Goal: Transaction & Acquisition: Book appointment/travel/reservation

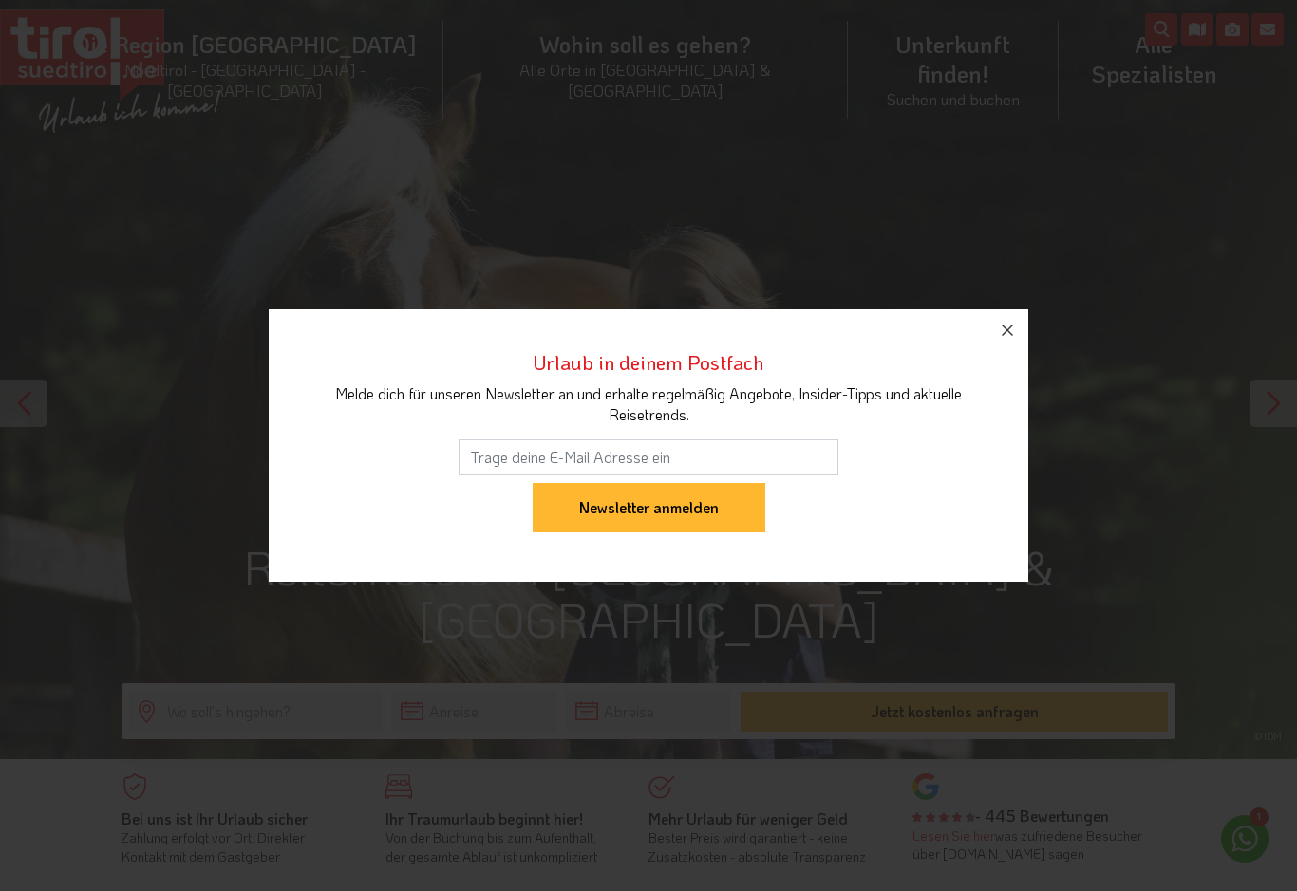
click at [997, 340] on icon "button" at bounding box center [1007, 330] width 23 height 23
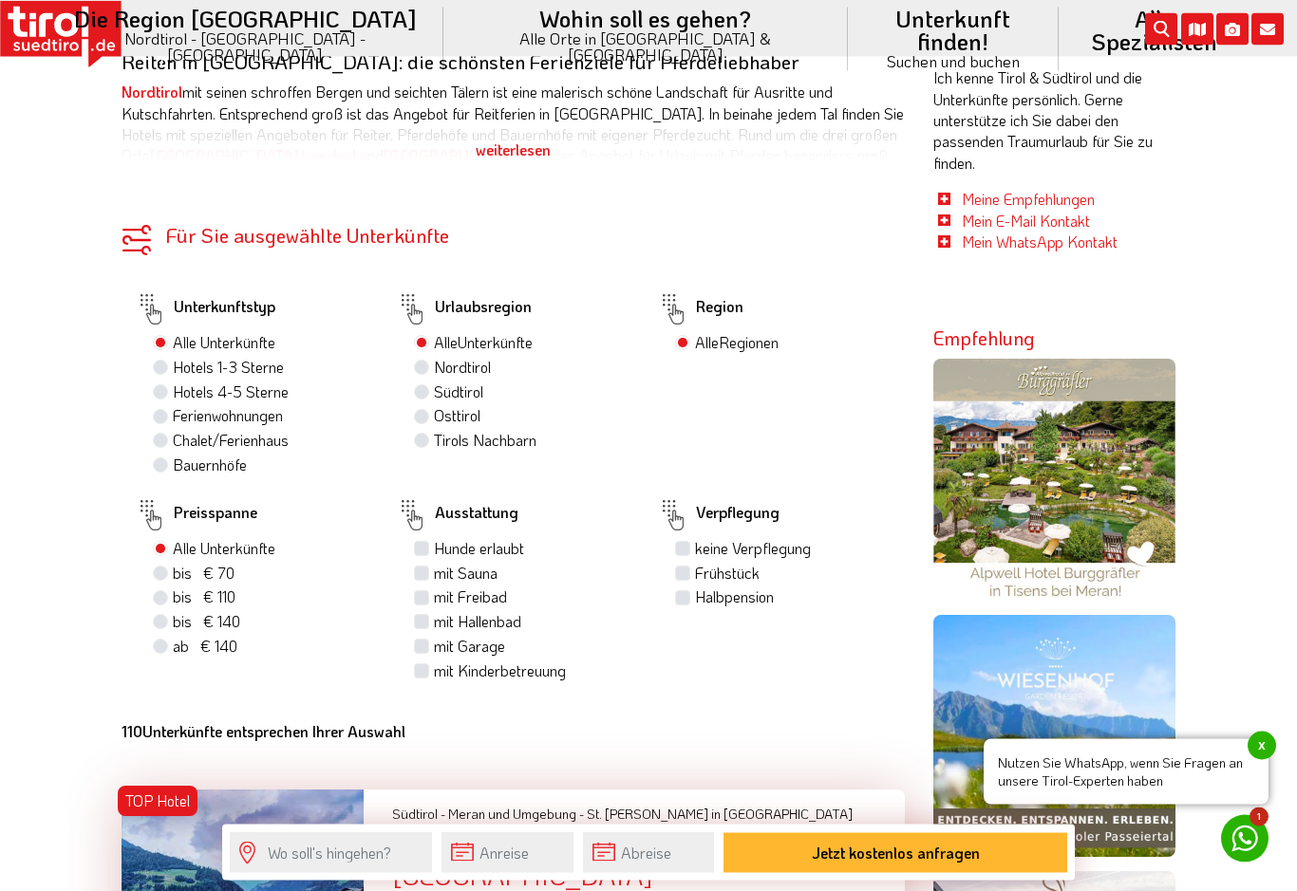
scroll to position [1150, 0]
click at [177, 394] on label "Hotels 4-5 Sterne" at bounding box center [231, 392] width 116 height 21
click at [169, 394] on input "Hotels 4-5 Sterne" at bounding box center [163, 391] width 12 height 12
radio input "true"
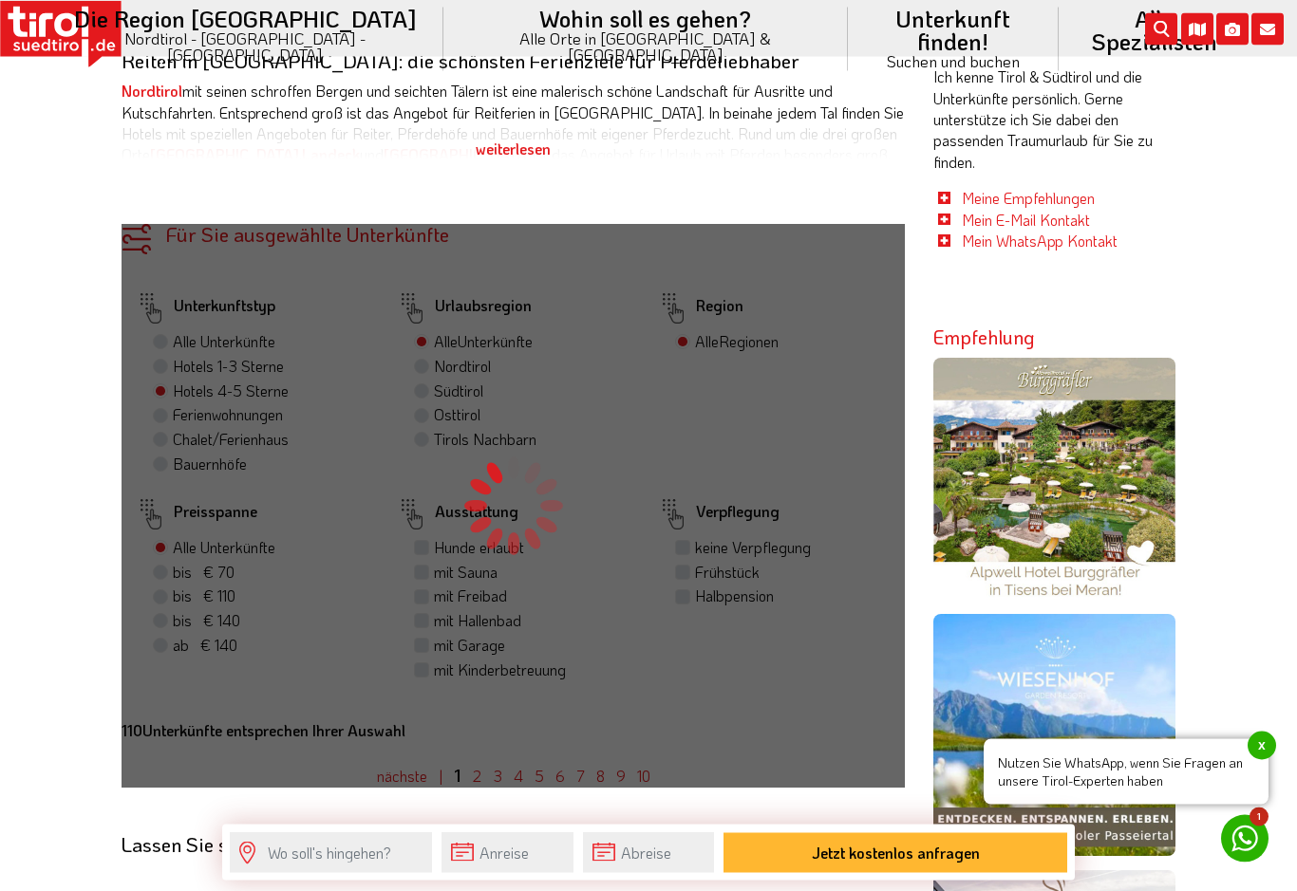
scroll to position [1151, 0]
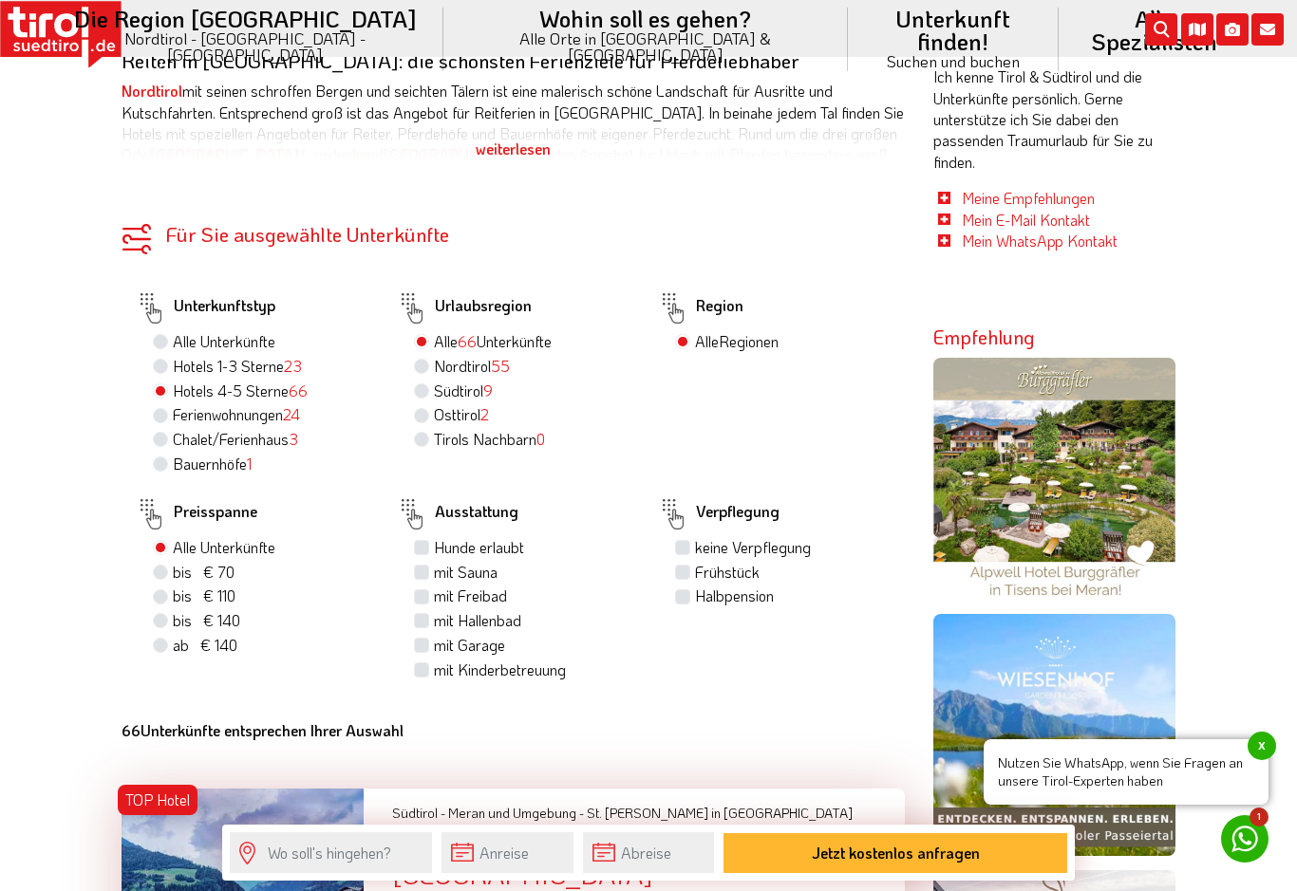
click at [695, 607] on label "Halbpension" at bounding box center [734, 596] width 79 height 21
click at [685, 602] on input "Halbpension" at bounding box center [685, 595] width 12 height 12
checkbox input "true"
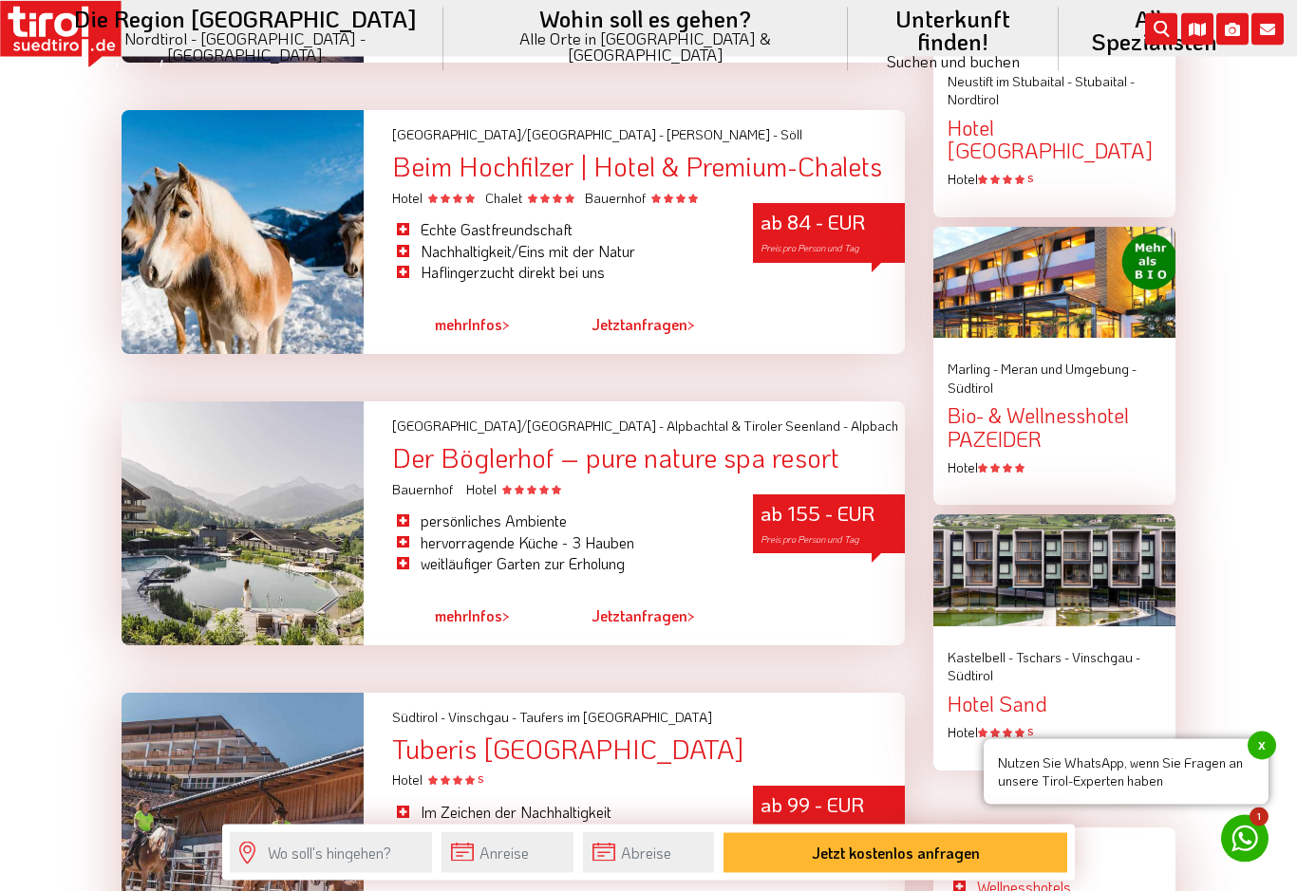
scroll to position [2407, 0]
click at [463, 606] on span "mehr" at bounding box center [451, 616] width 33 height 20
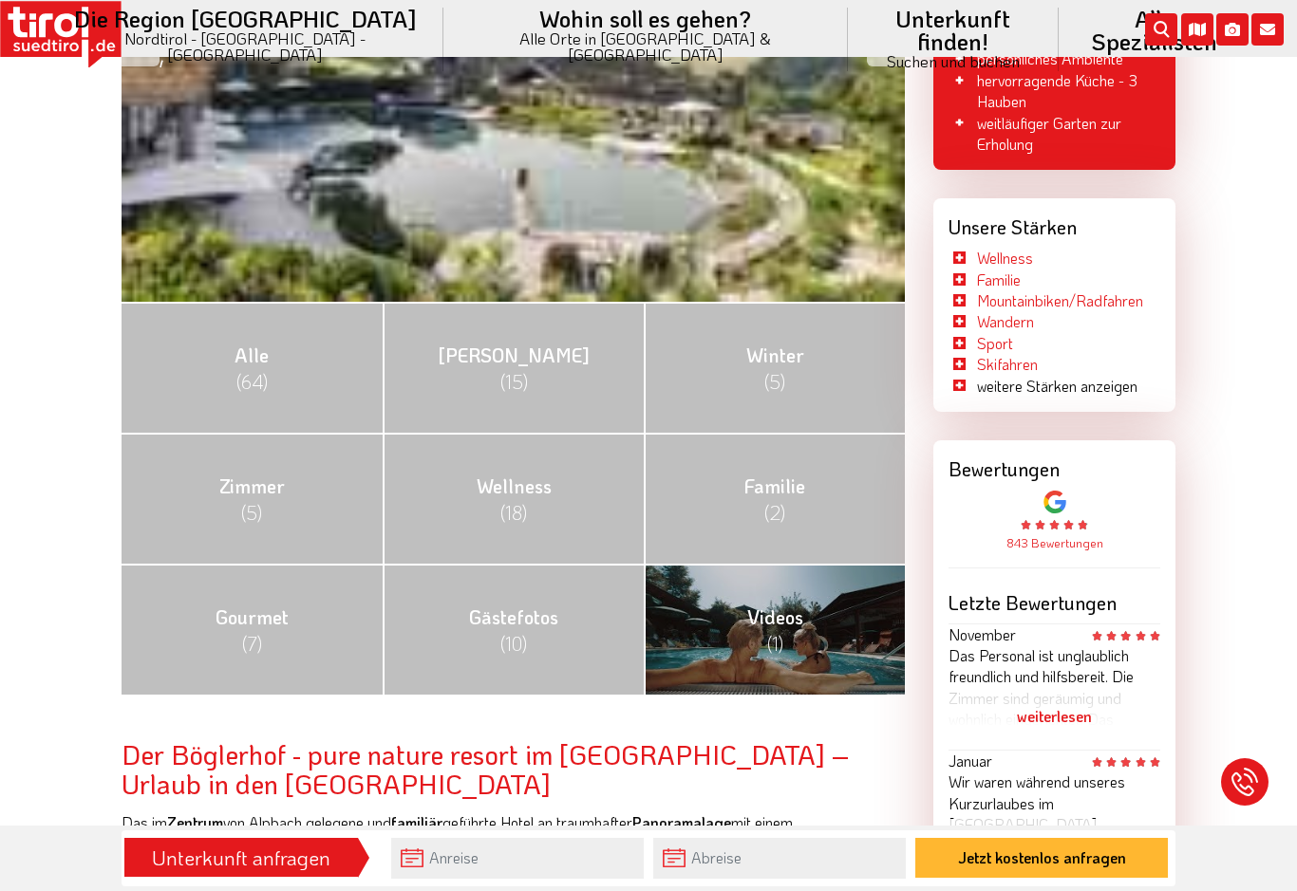
scroll to position [576, 0]
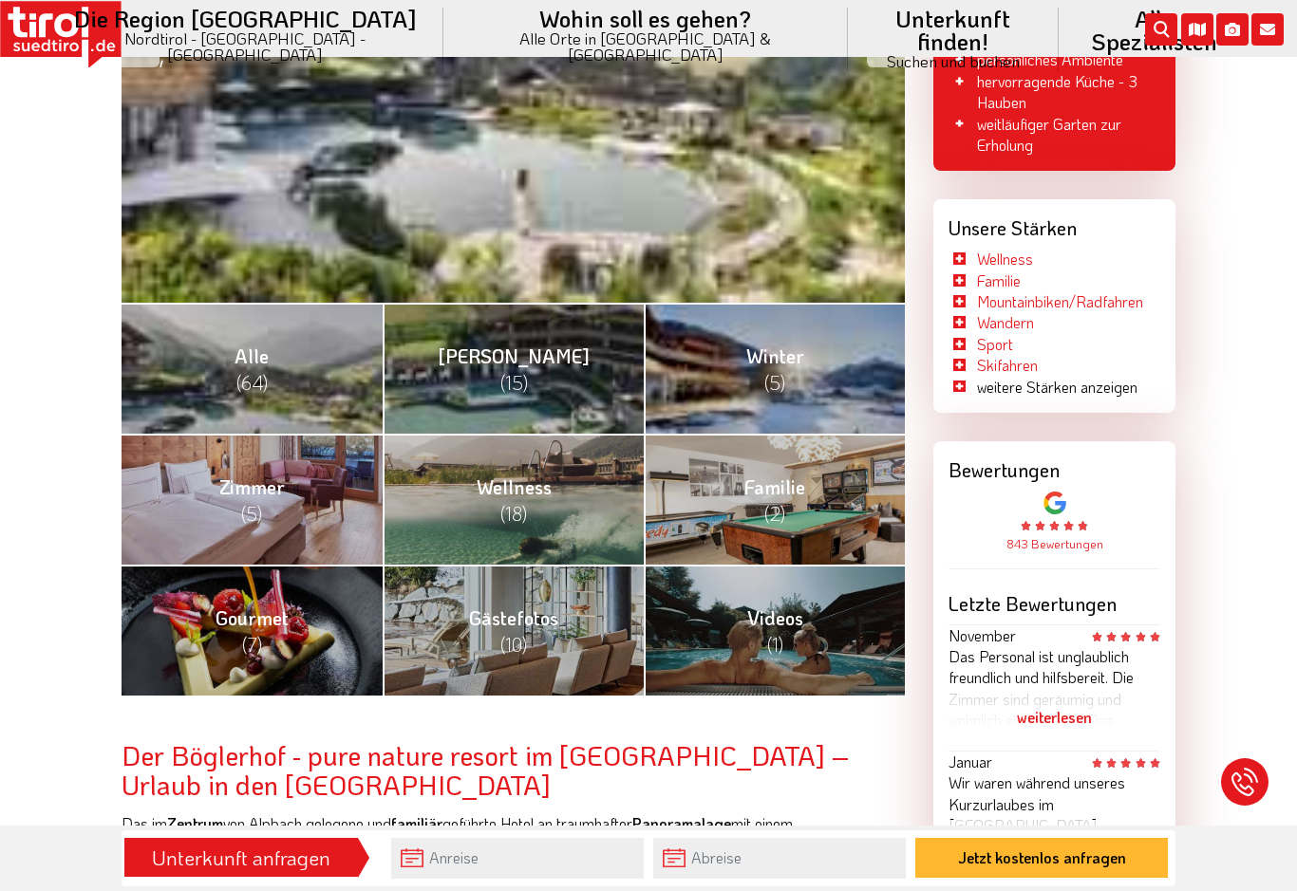
click at [962, 379] on li "weitere Stärken anzeigen" at bounding box center [1042, 387] width 189 height 21
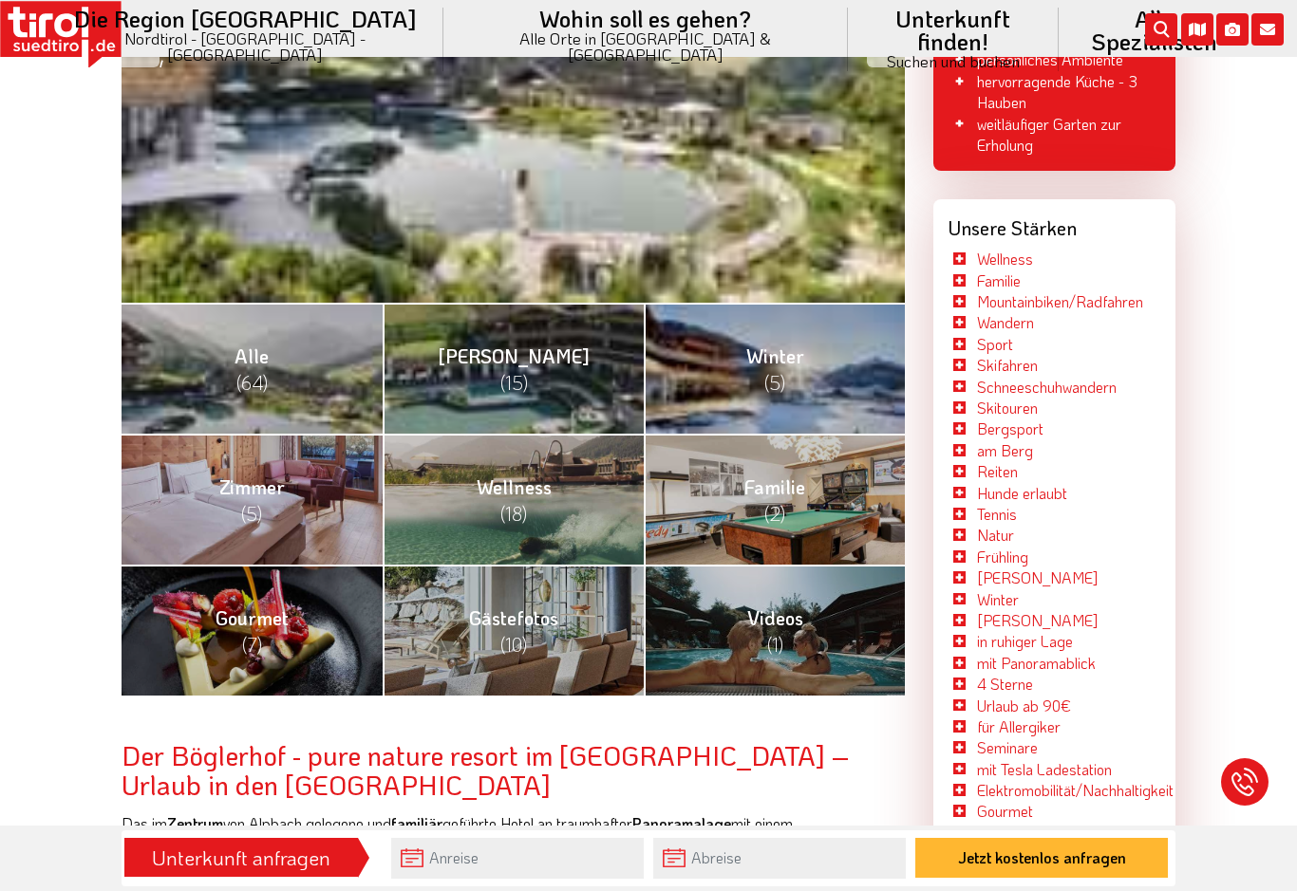
click at [999, 463] on link "Reiten" at bounding box center [997, 471] width 41 height 20
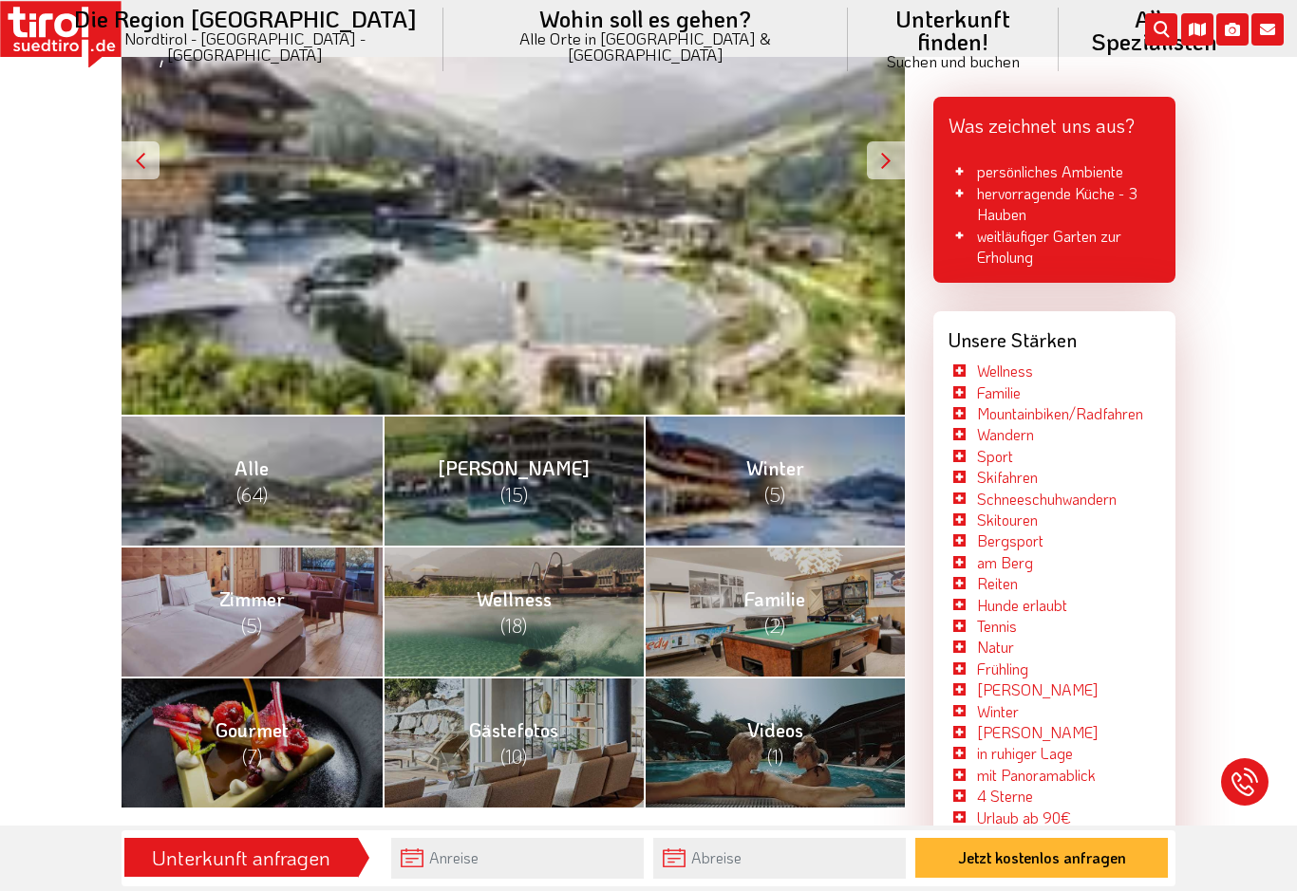
scroll to position [0, 0]
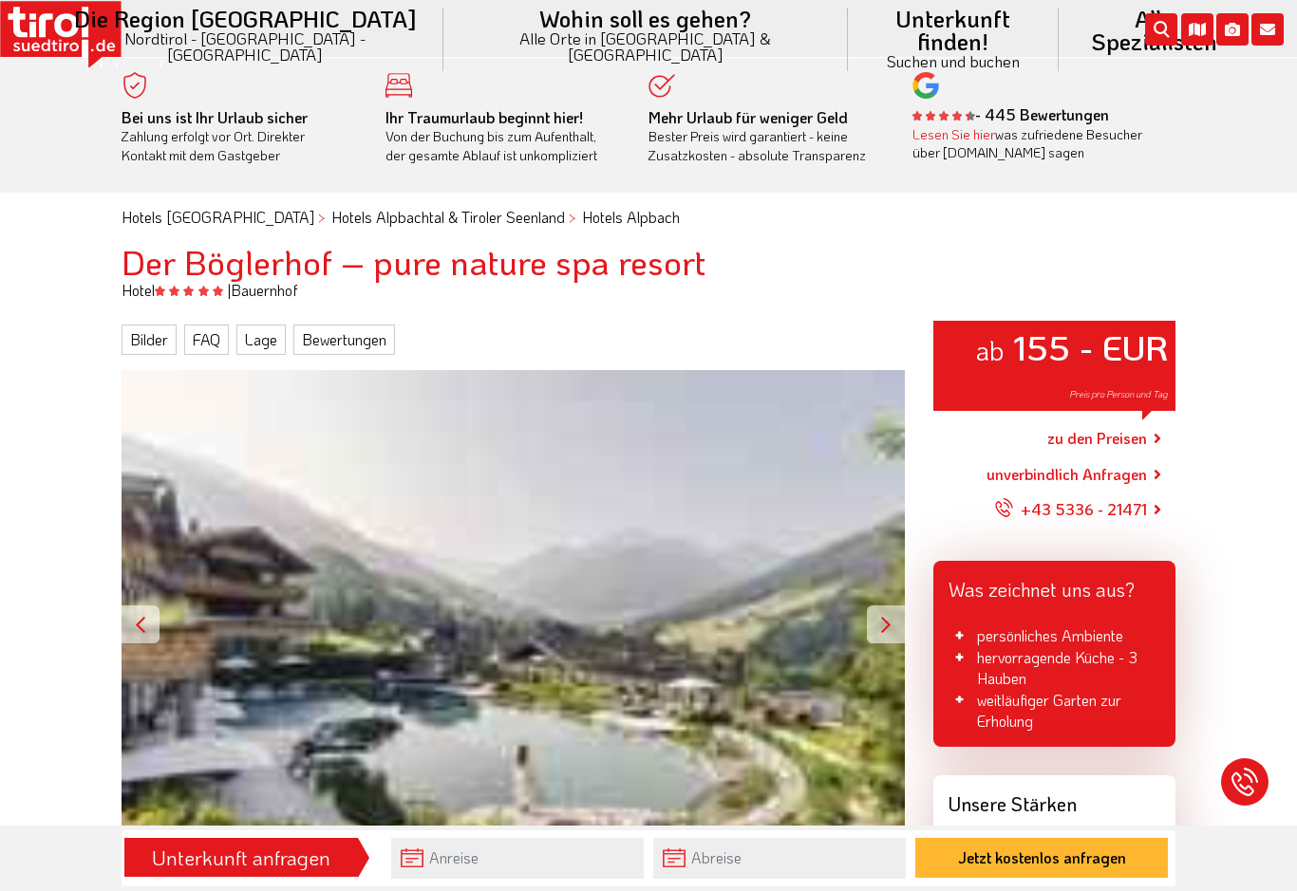
click at [209, 252] on h1 "Der Böglerhof – pure nature spa resort" at bounding box center [648, 262] width 1054 height 38
click at [1134, 440] on link "zu den Preisen" at bounding box center [1097, 438] width 100 height 47
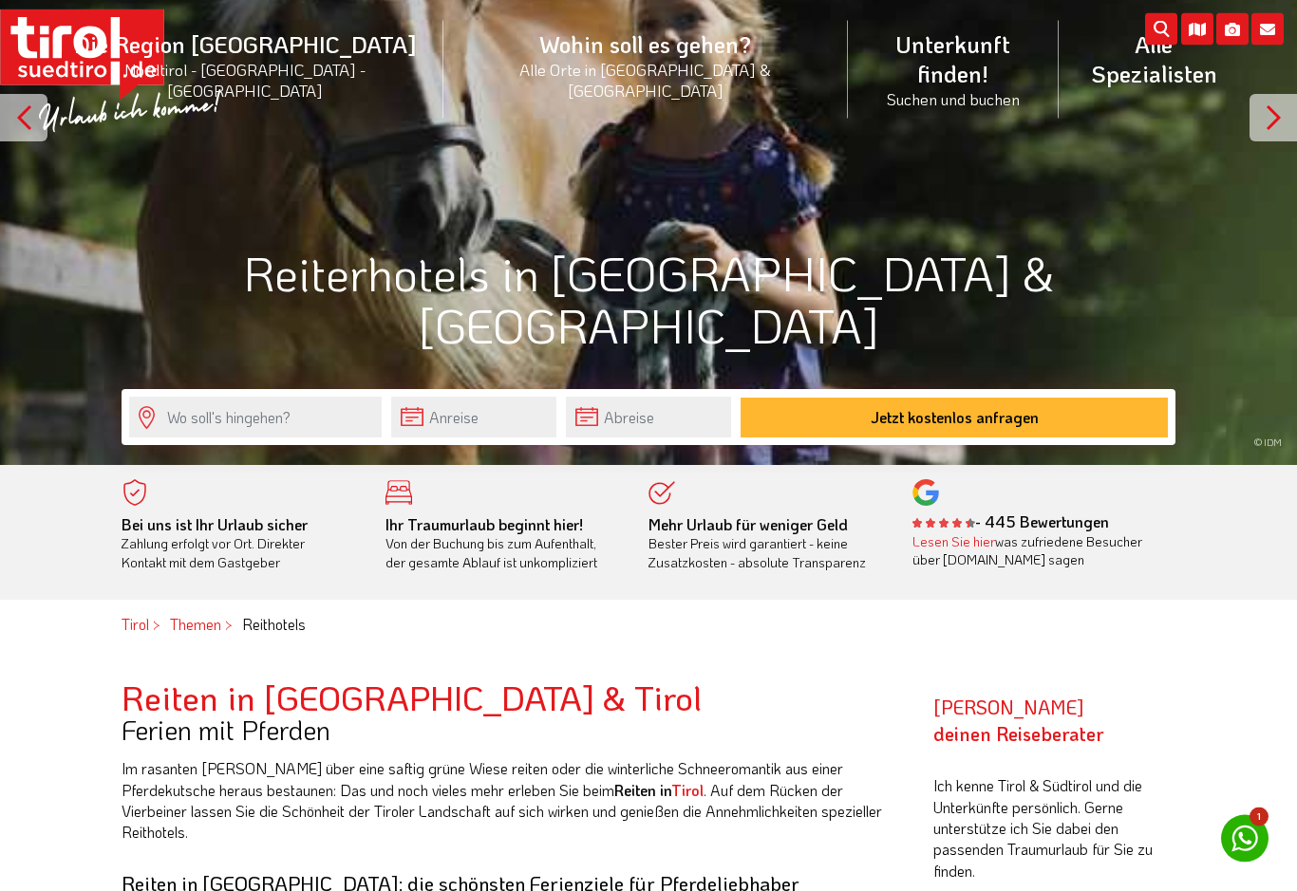
scroll to position [254, 0]
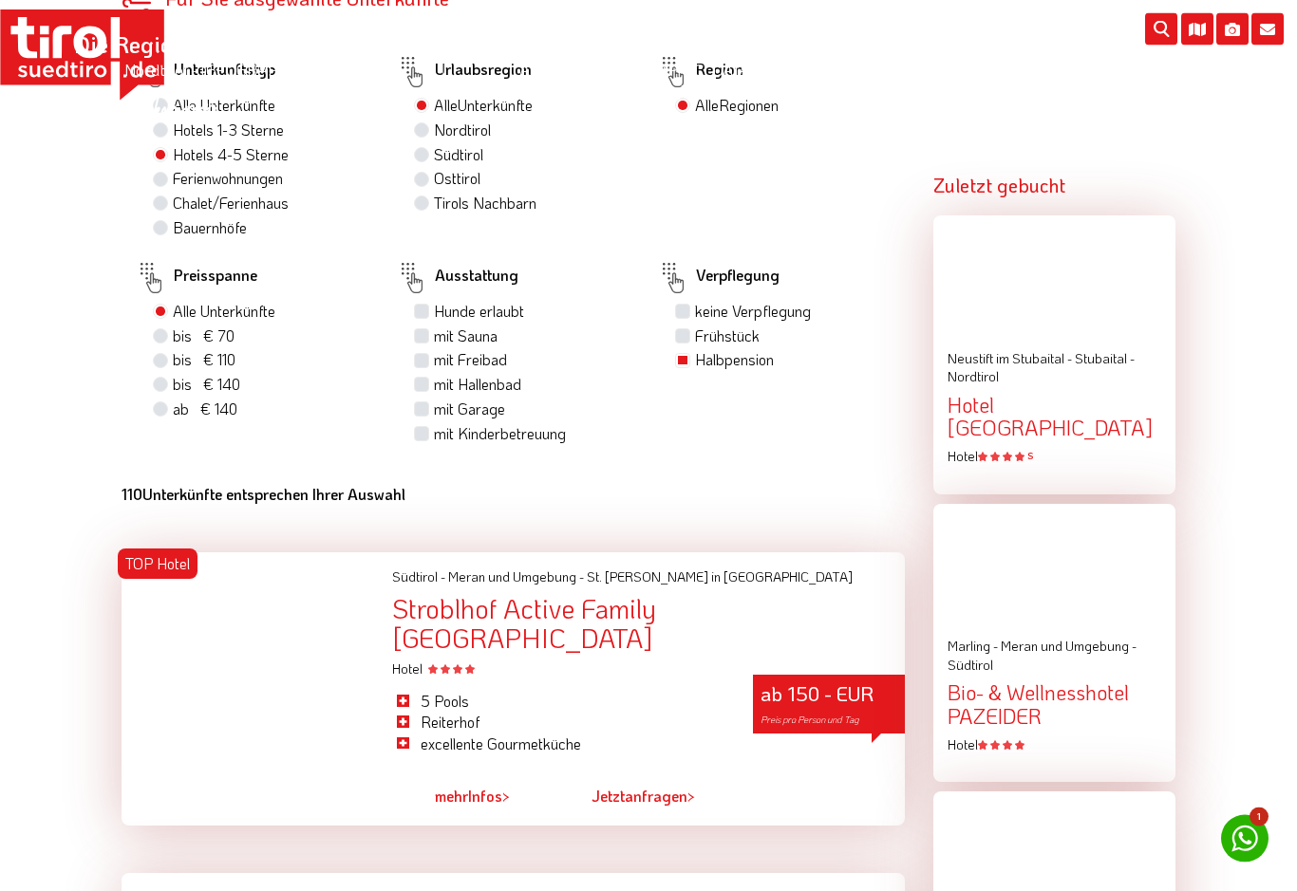
scroll to position [1337, 0]
click at [505, 594] on div "Stroblhof Active Family [GEOGRAPHIC_DATA]" at bounding box center [648, 623] width 513 height 59
click at [437, 594] on div "Stroblhof Active Family [GEOGRAPHIC_DATA]" at bounding box center [648, 623] width 513 height 59
click at [455, 594] on div "Stroblhof Active Family [GEOGRAPHIC_DATA]" at bounding box center [648, 623] width 513 height 59
click at [563, 594] on div "Stroblhof Active Family [GEOGRAPHIC_DATA]" at bounding box center [648, 623] width 513 height 59
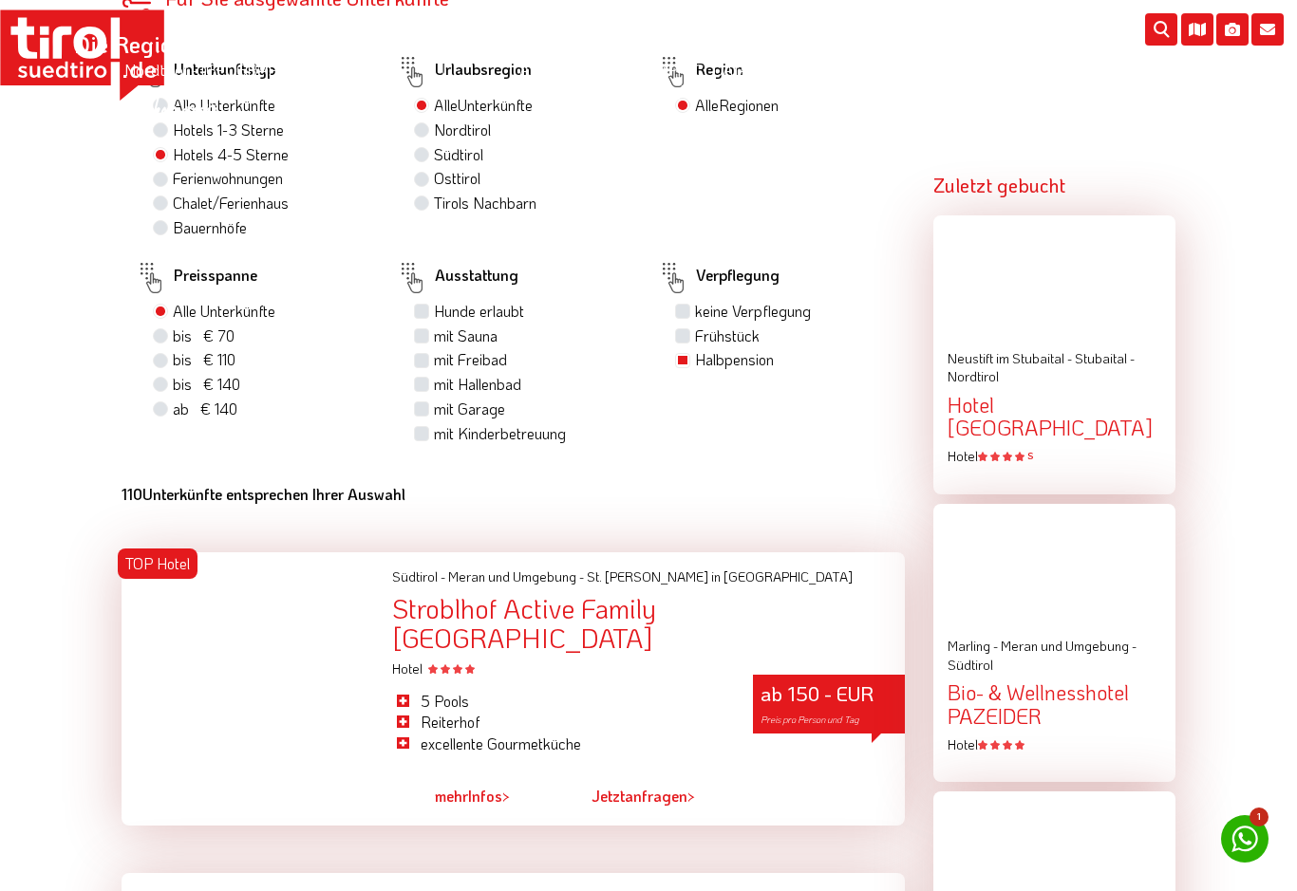
click at [191, 552] on div at bounding box center [242, 688] width 271 height 273
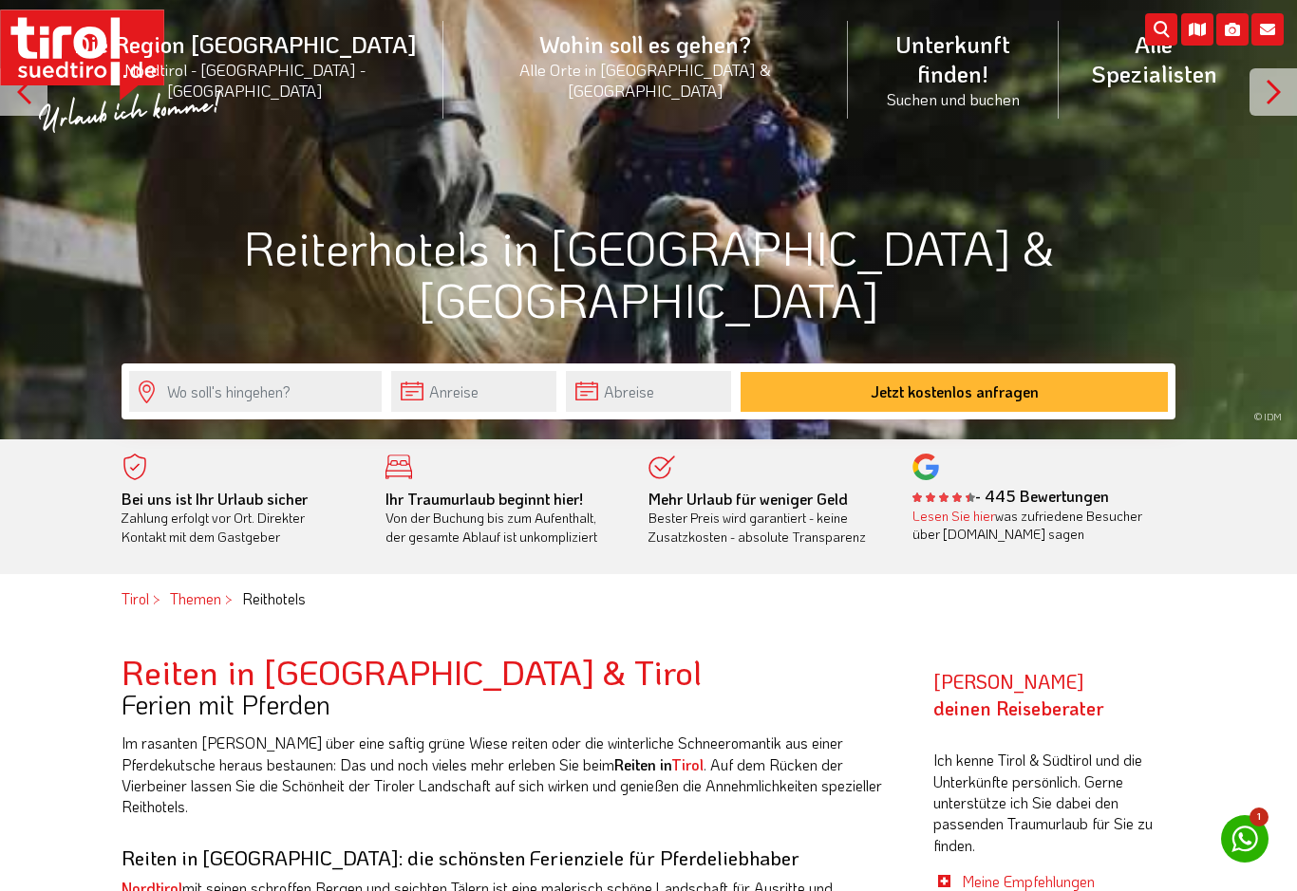
scroll to position [277, 0]
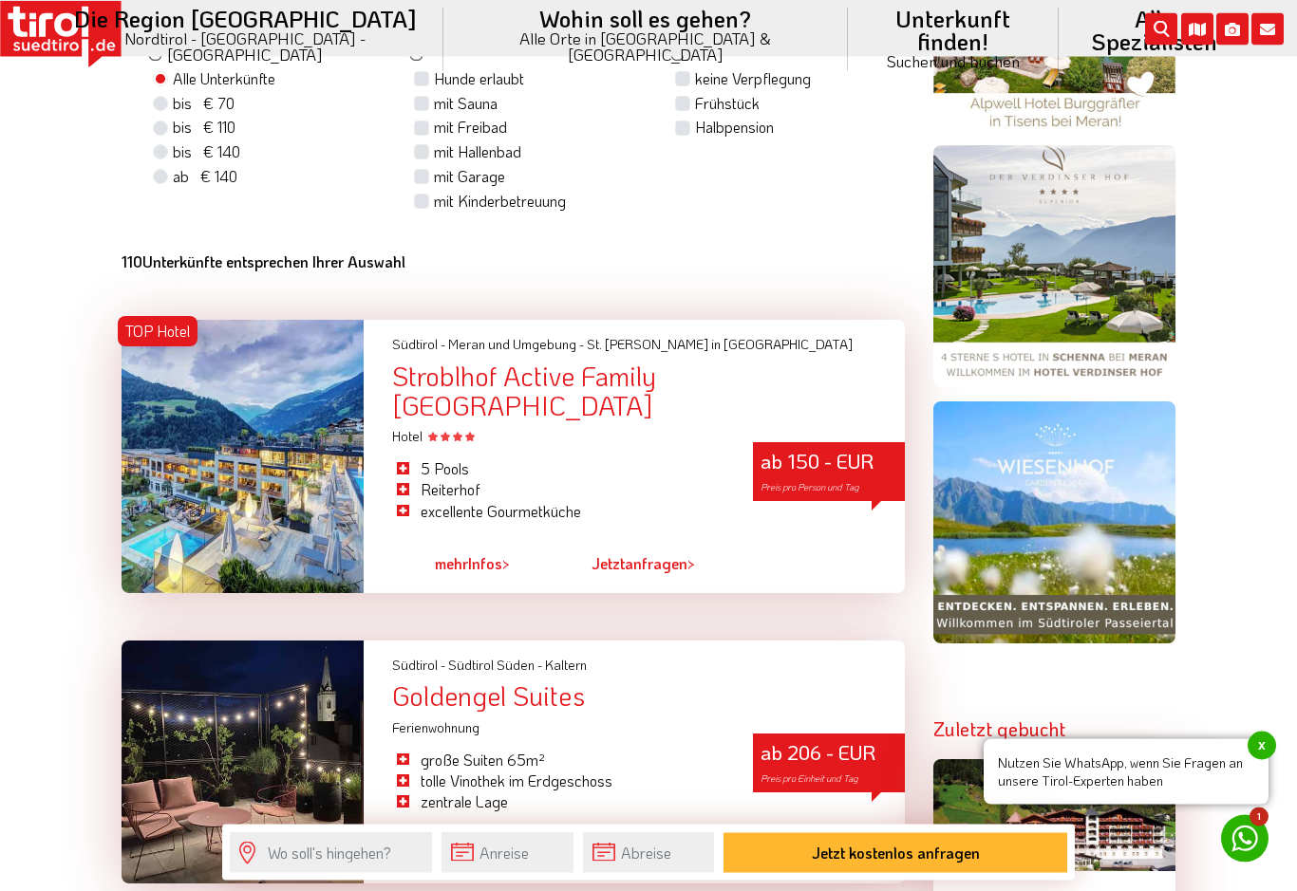
scroll to position [1618, 0]
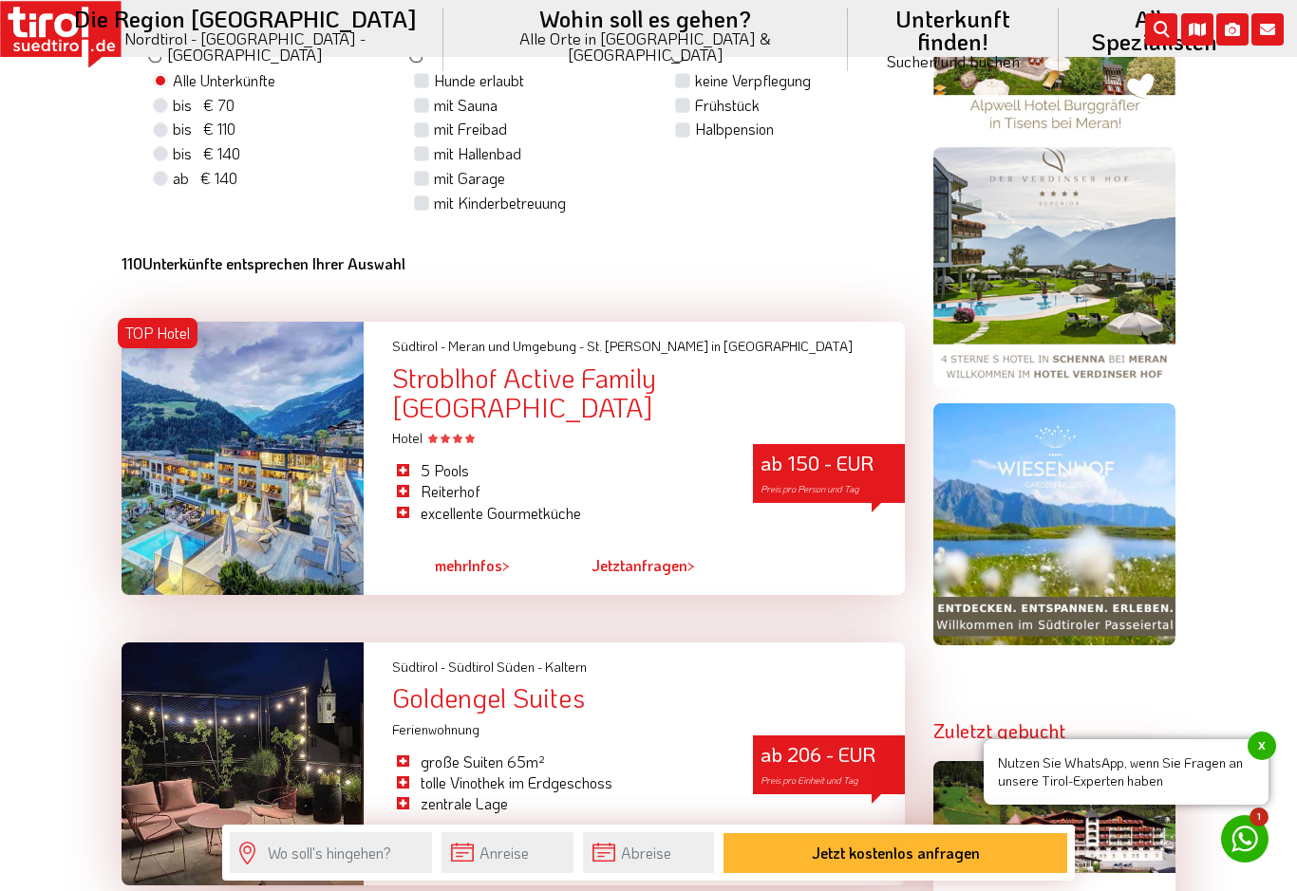
click at [438, 402] on div "Stroblhof Active Family [GEOGRAPHIC_DATA]" at bounding box center [648, 393] width 513 height 59
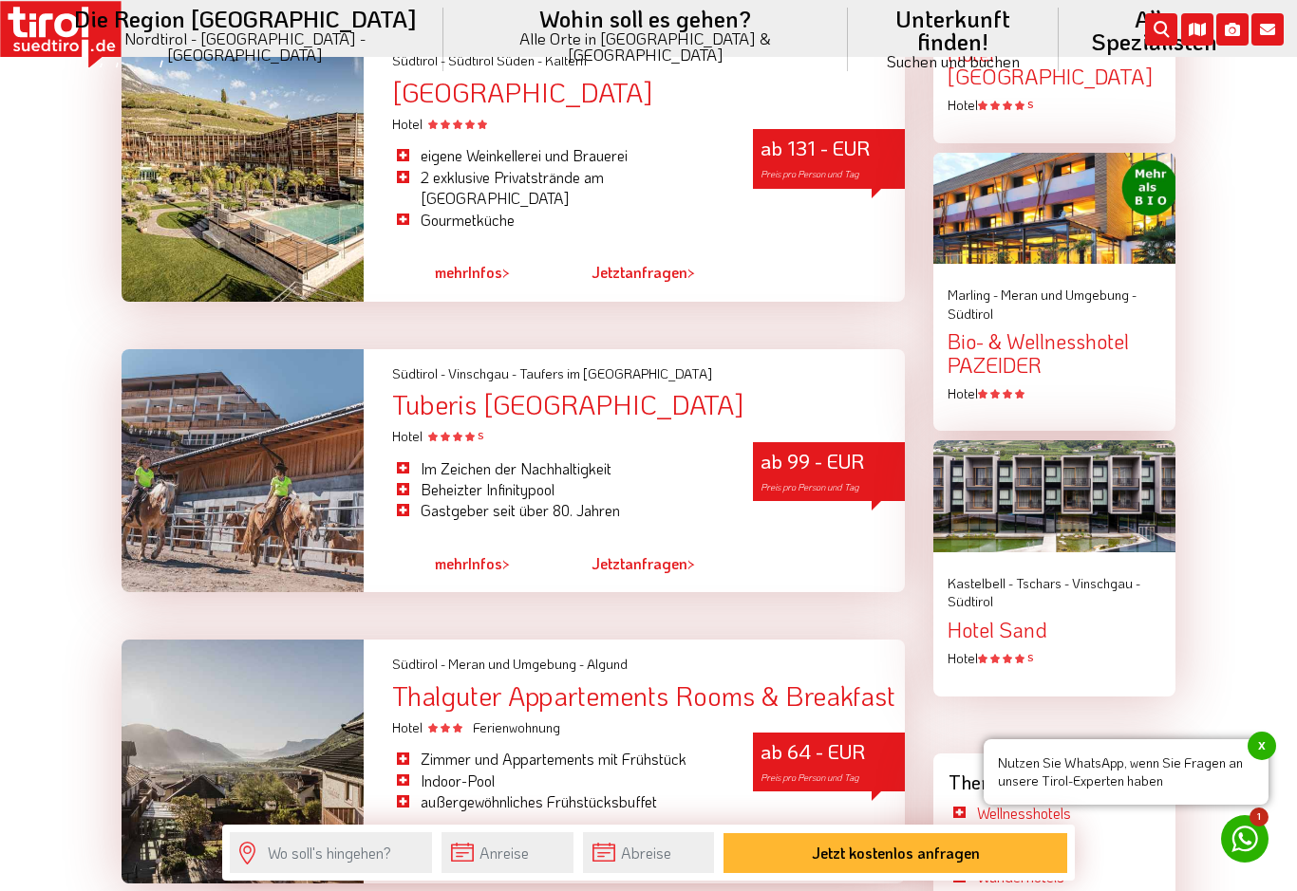
scroll to position [2526, 0]
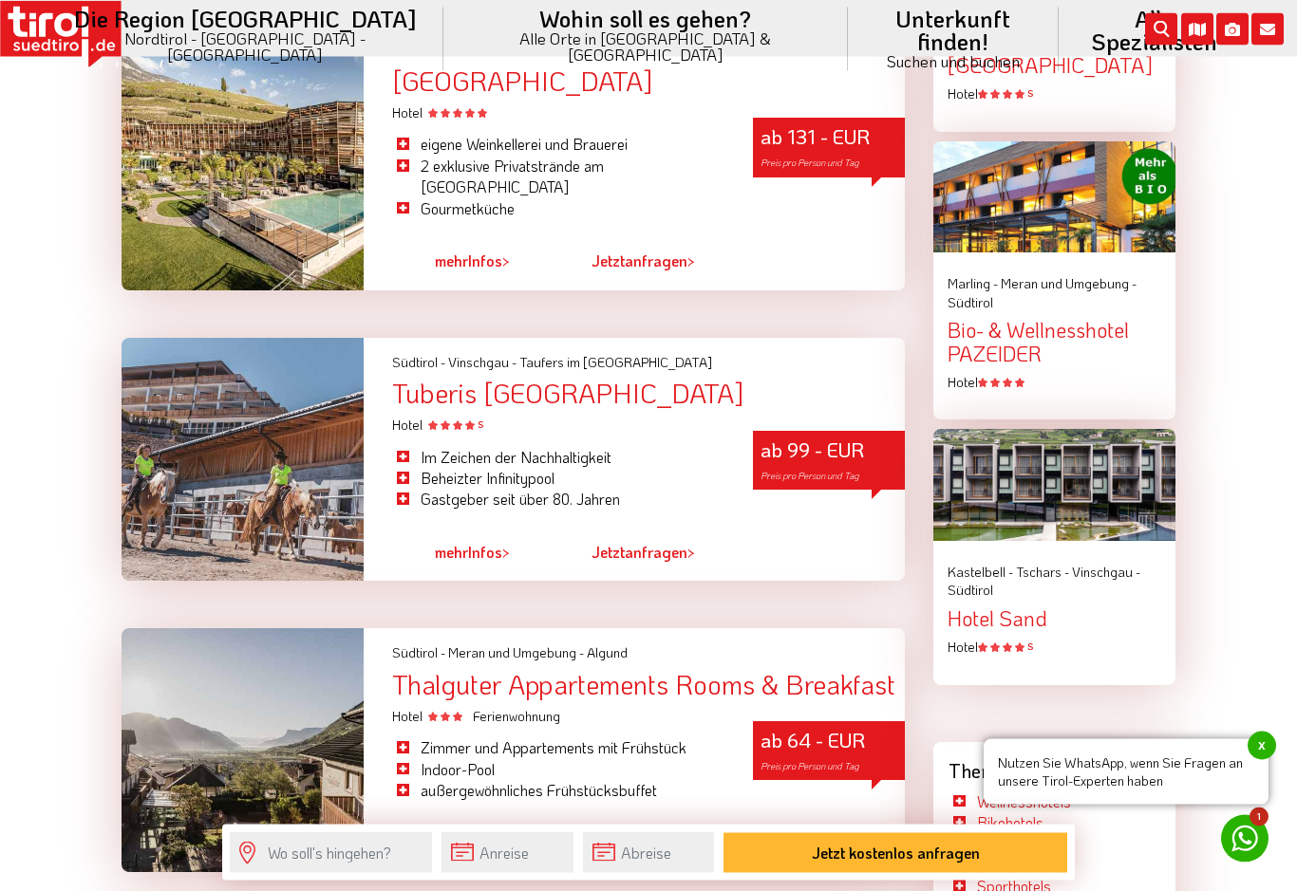
click at [510, 380] on div "Tuberis [GEOGRAPHIC_DATA]" at bounding box center [648, 394] width 513 height 29
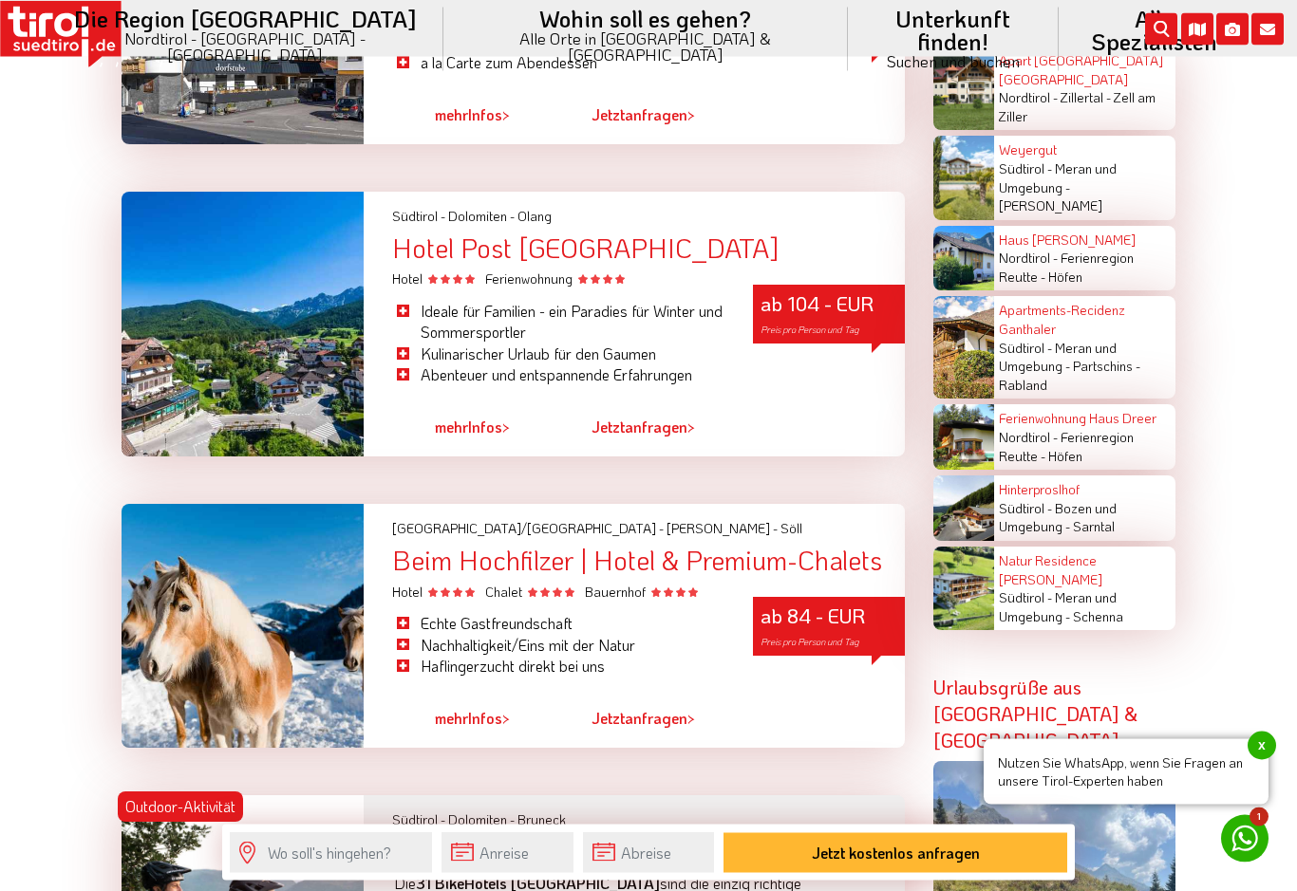
scroll to position [4157, 0]
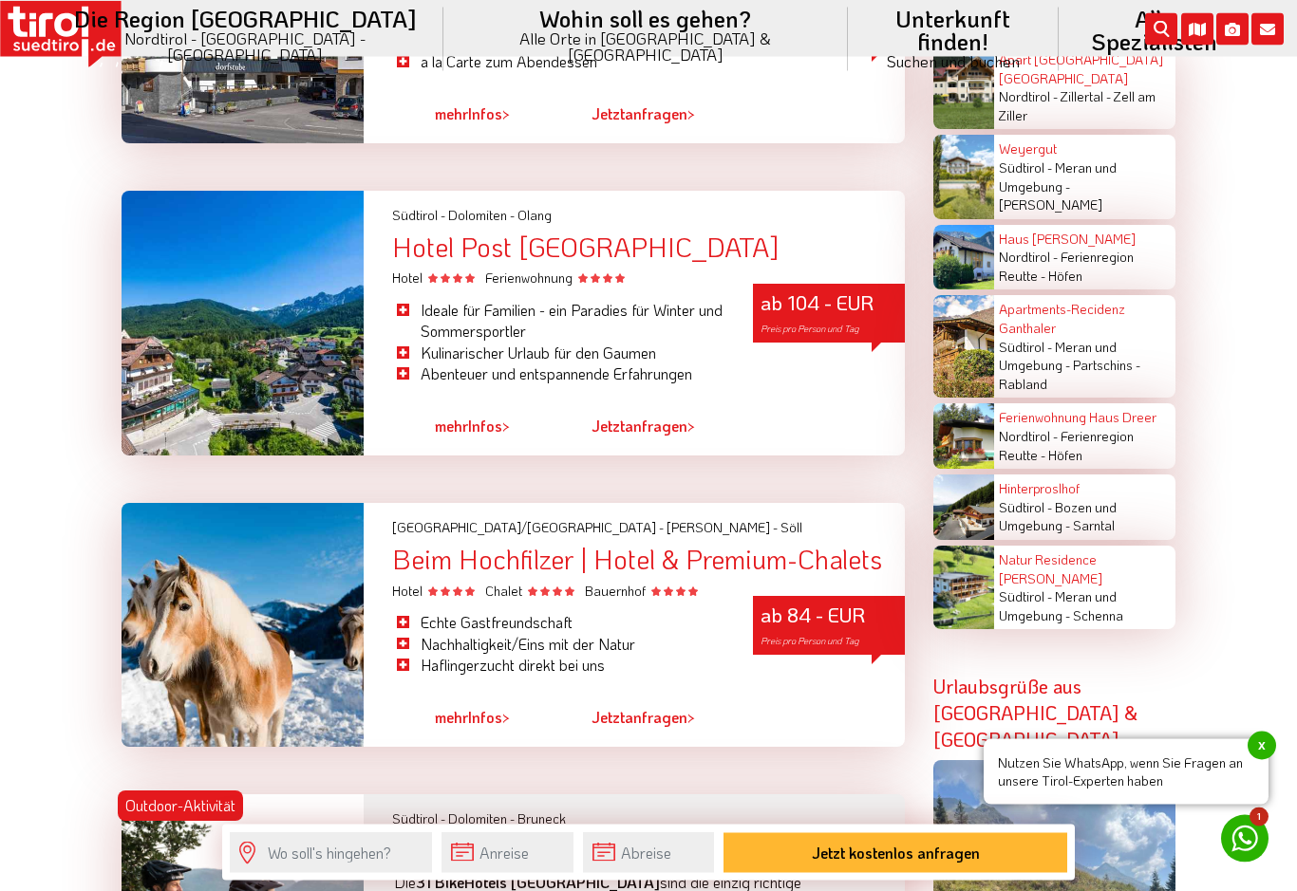
click at [445, 546] on div "Beim Hochfilzer | Hotel & Premium-Chalets" at bounding box center [648, 560] width 513 height 29
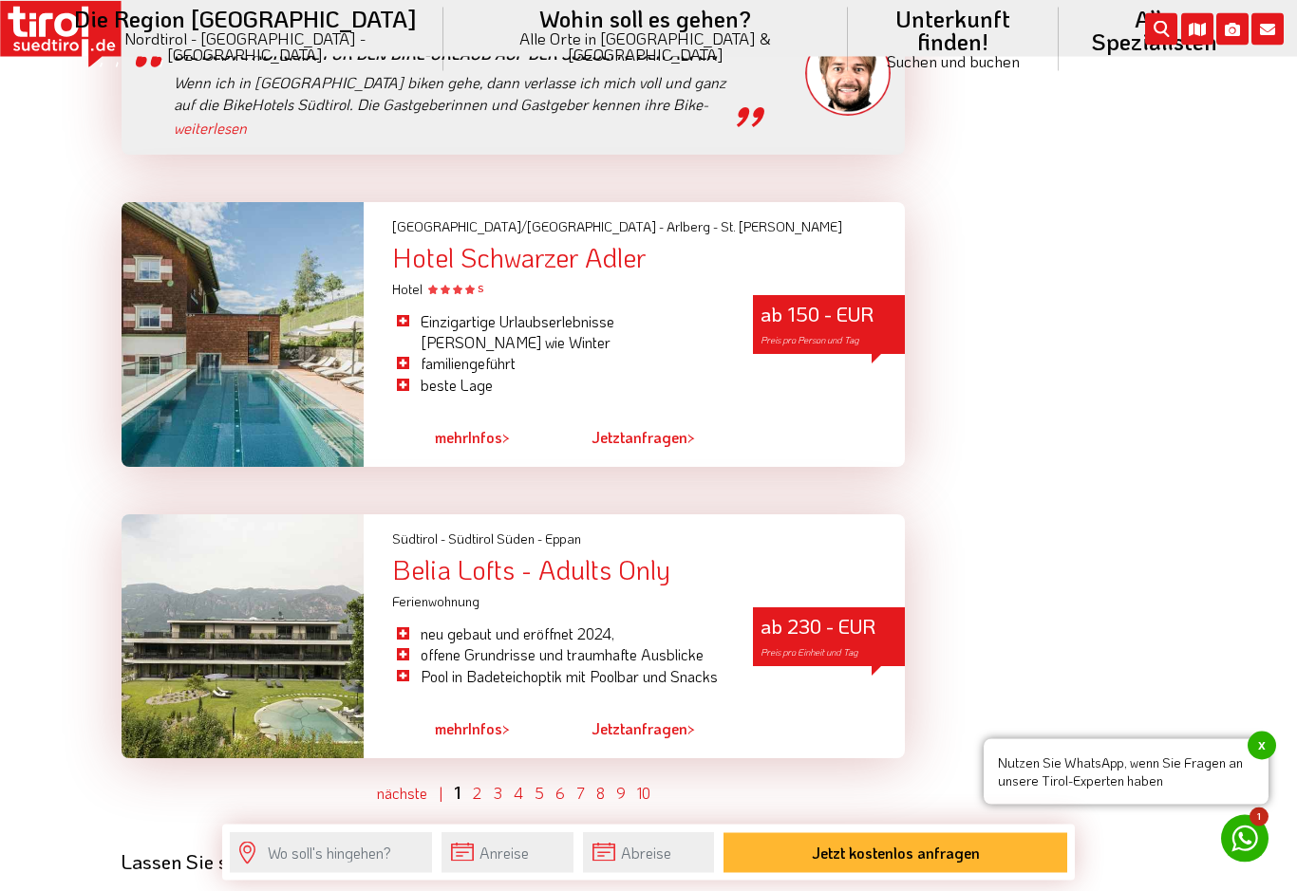
scroll to position [5262, 0]
click at [479, 783] on link "2" at bounding box center [477, 793] width 9 height 20
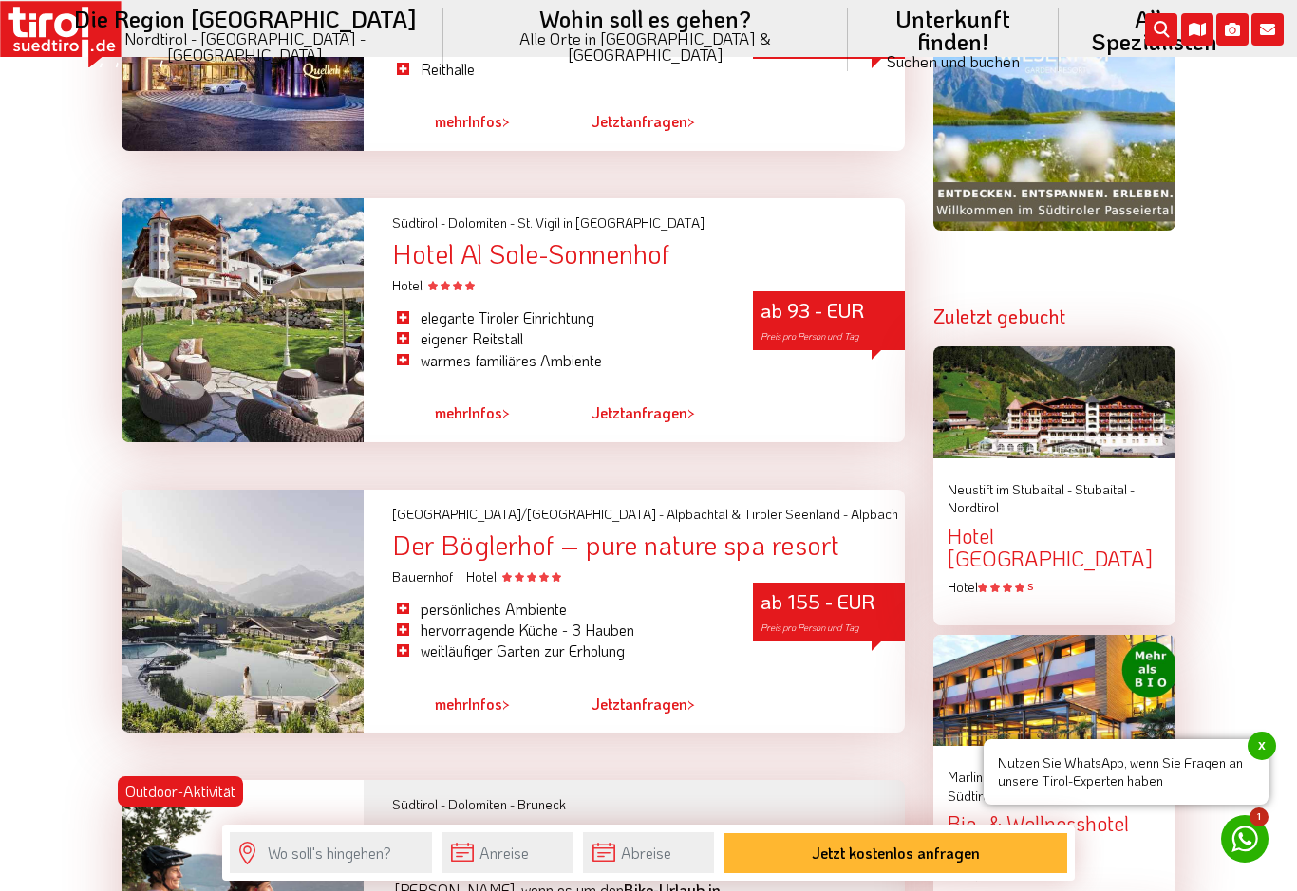
scroll to position [2044, 0]
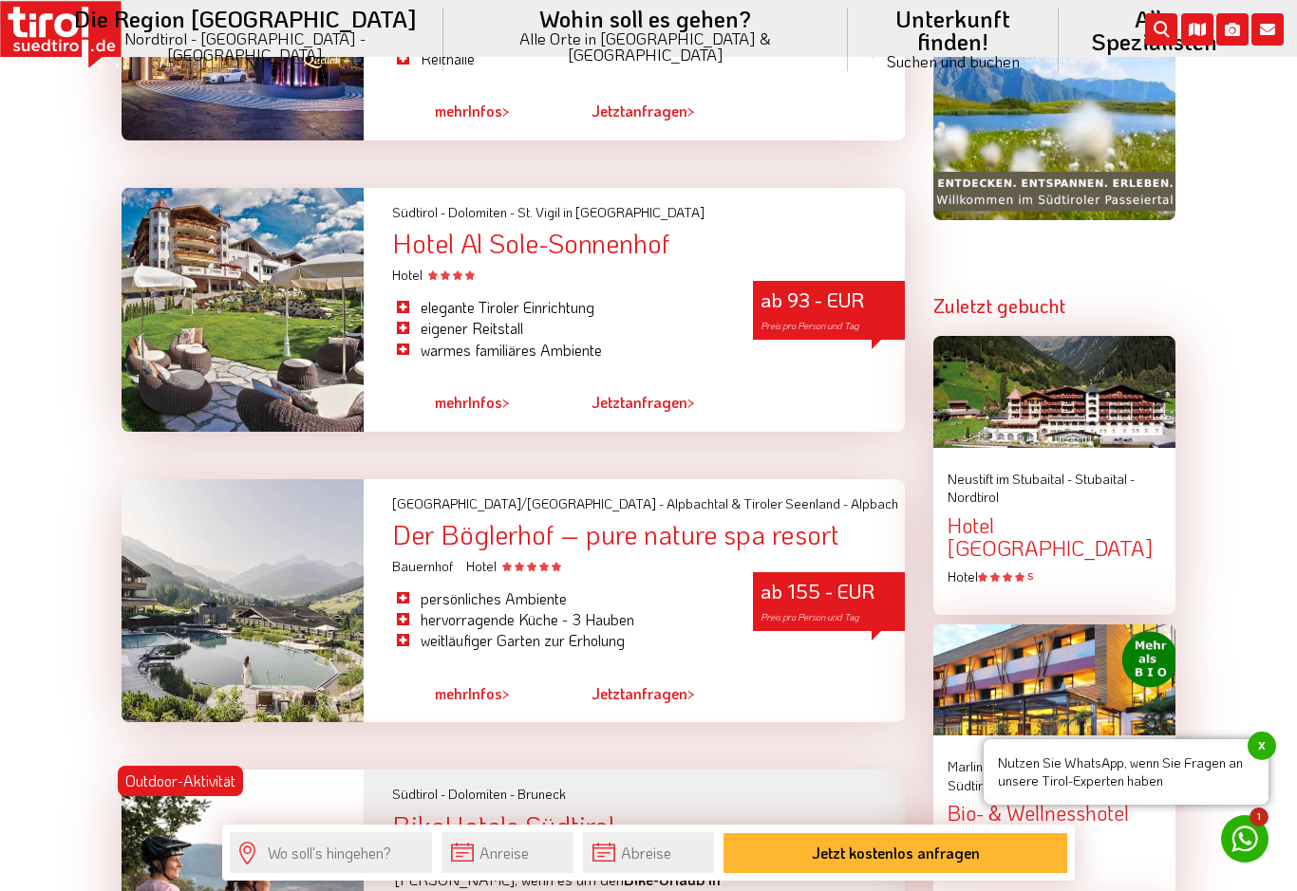
click at [611, 258] on div "Hotel Al Sole-Sonnenhof" at bounding box center [648, 243] width 513 height 29
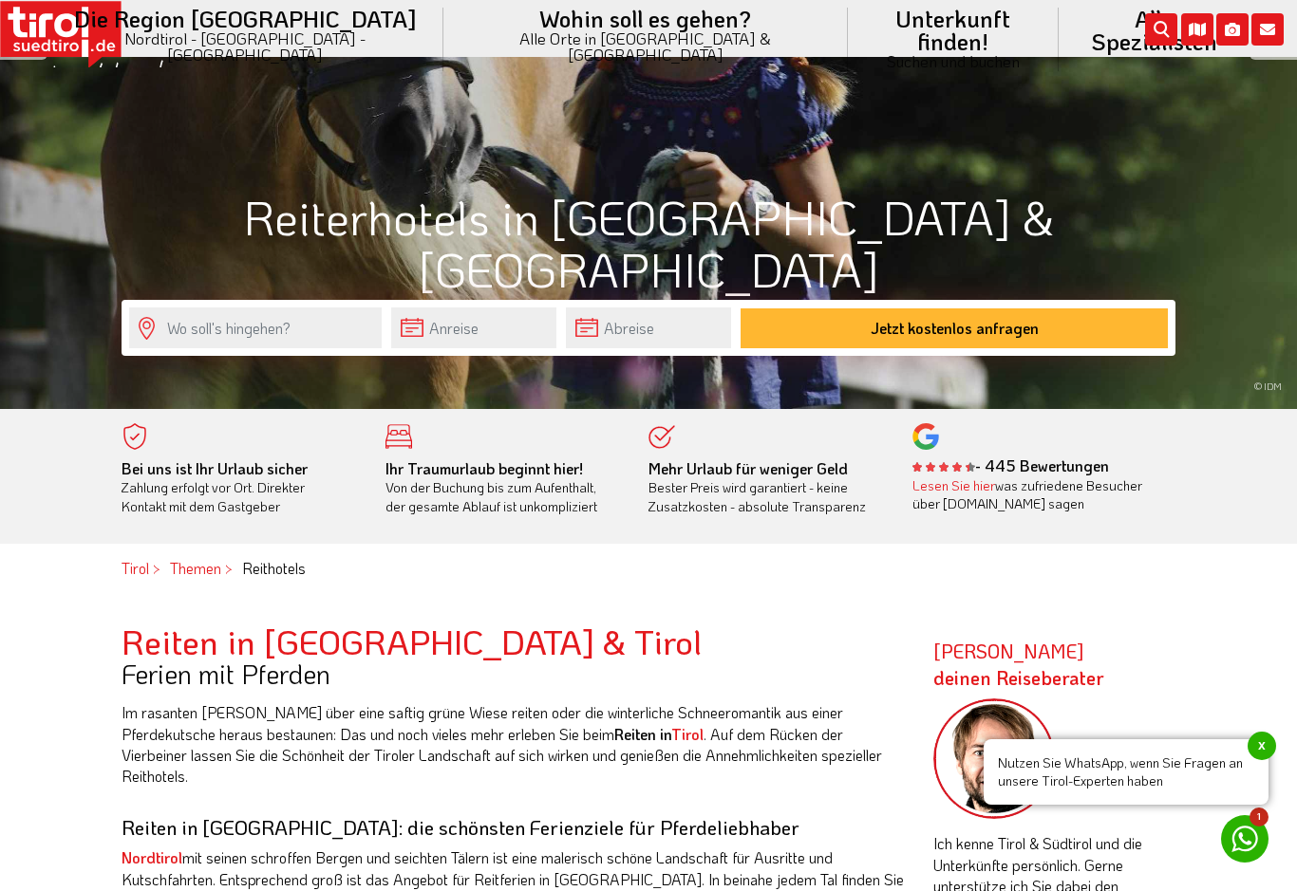
scroll to position [0, 0]
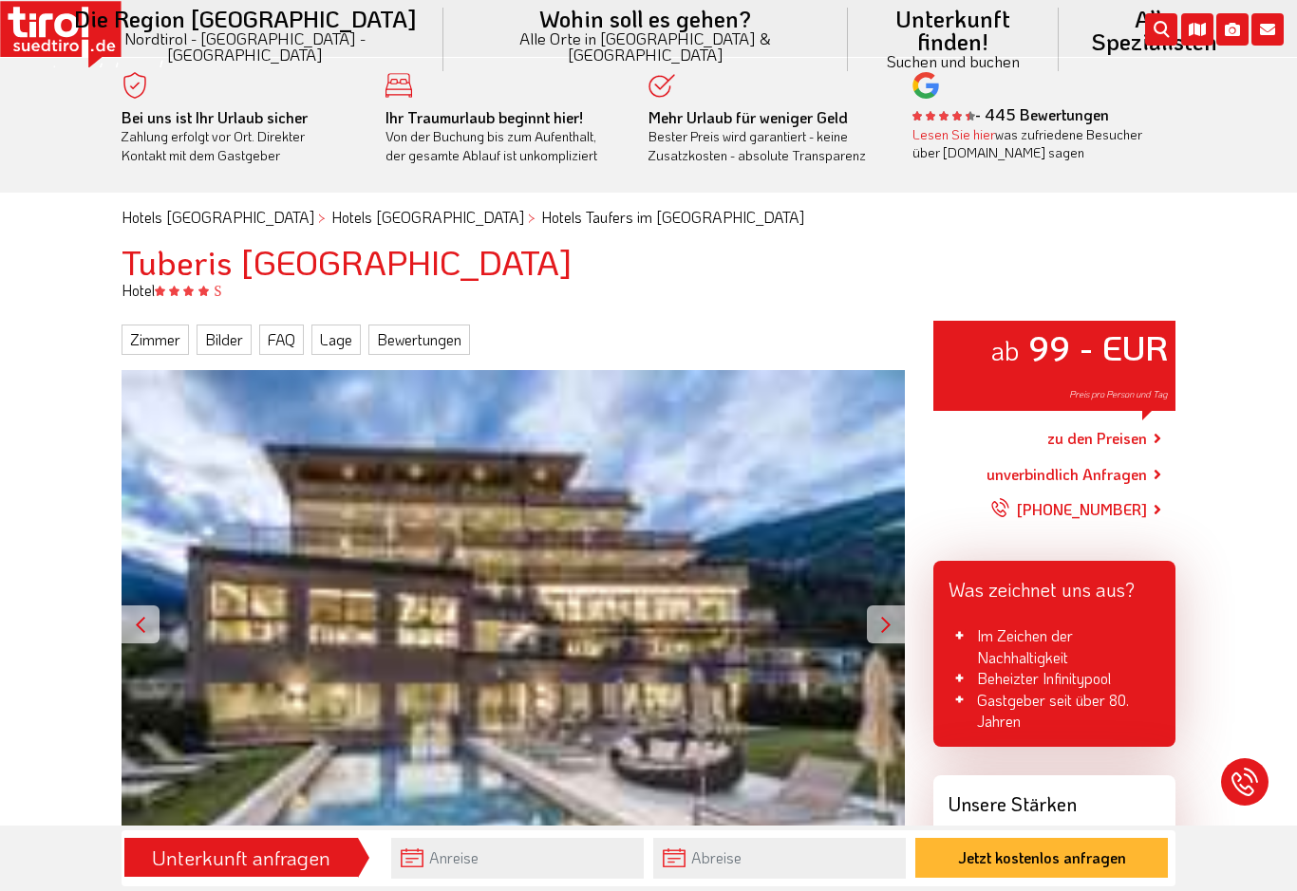
click at [1108, 431] on link "zu den Preisen" at bounding box center [1097, 438] width 100 height 47
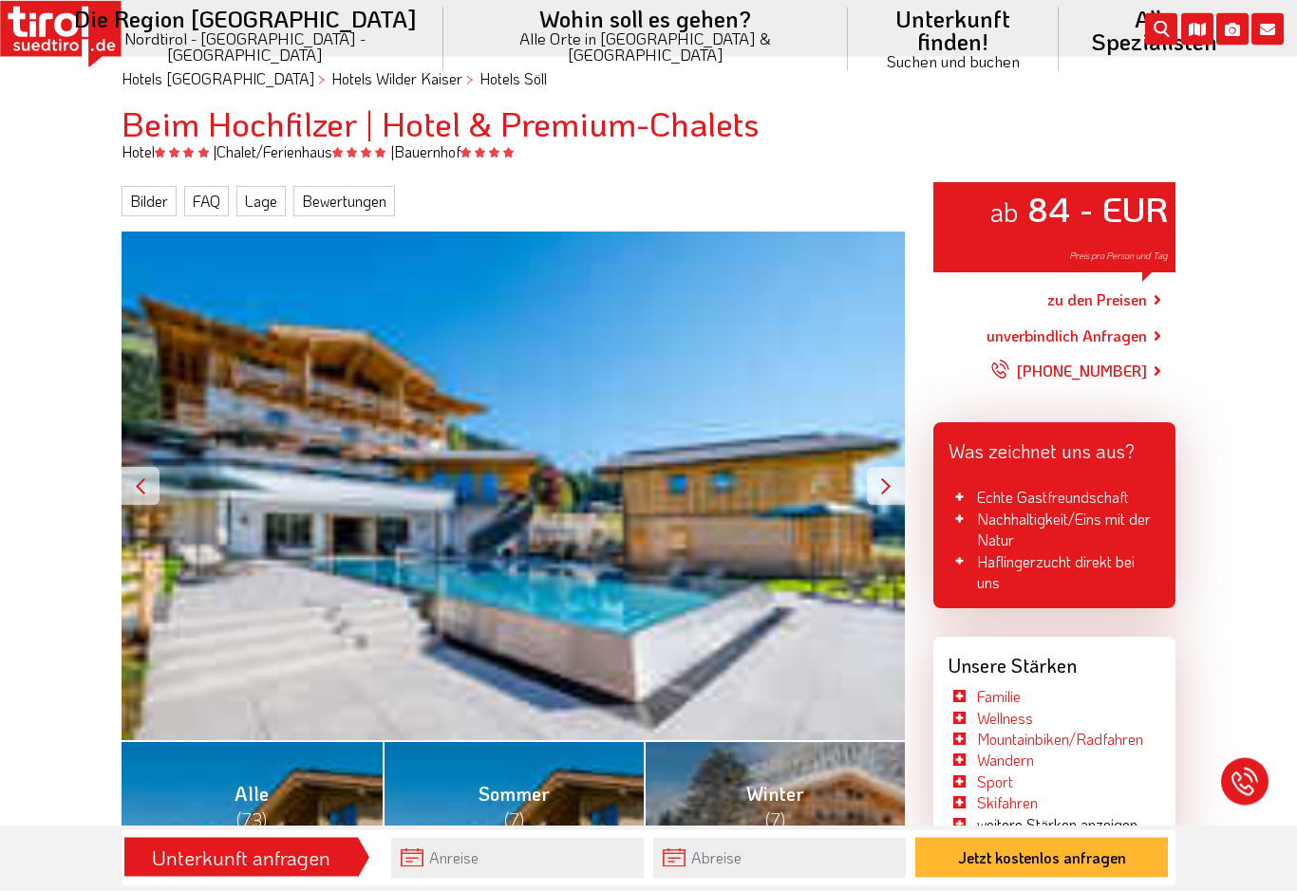
scroll to position [139, 0]
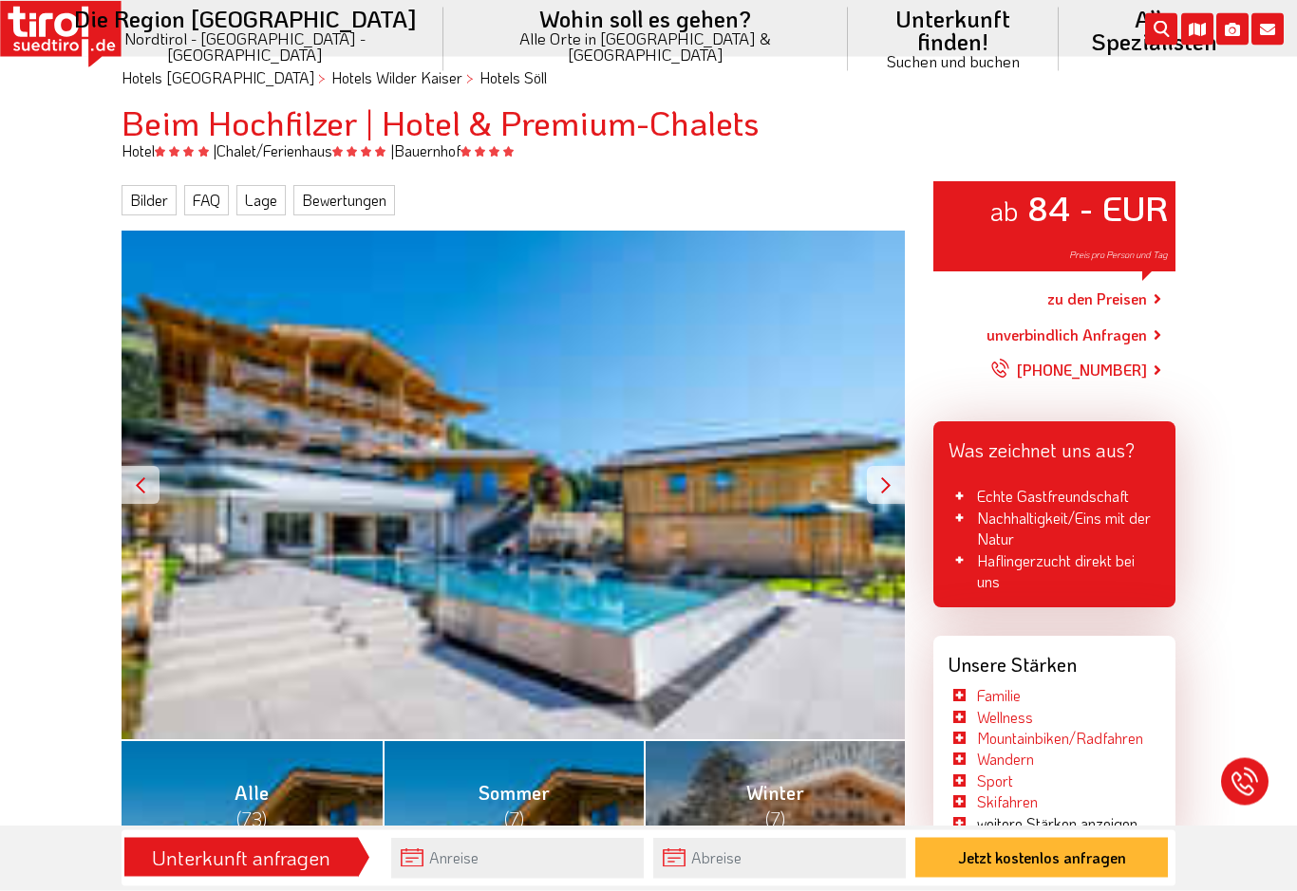
click at [1125, 298] on link "zu den Preisen" at bounding box center [1097, 299] width 100 height 47
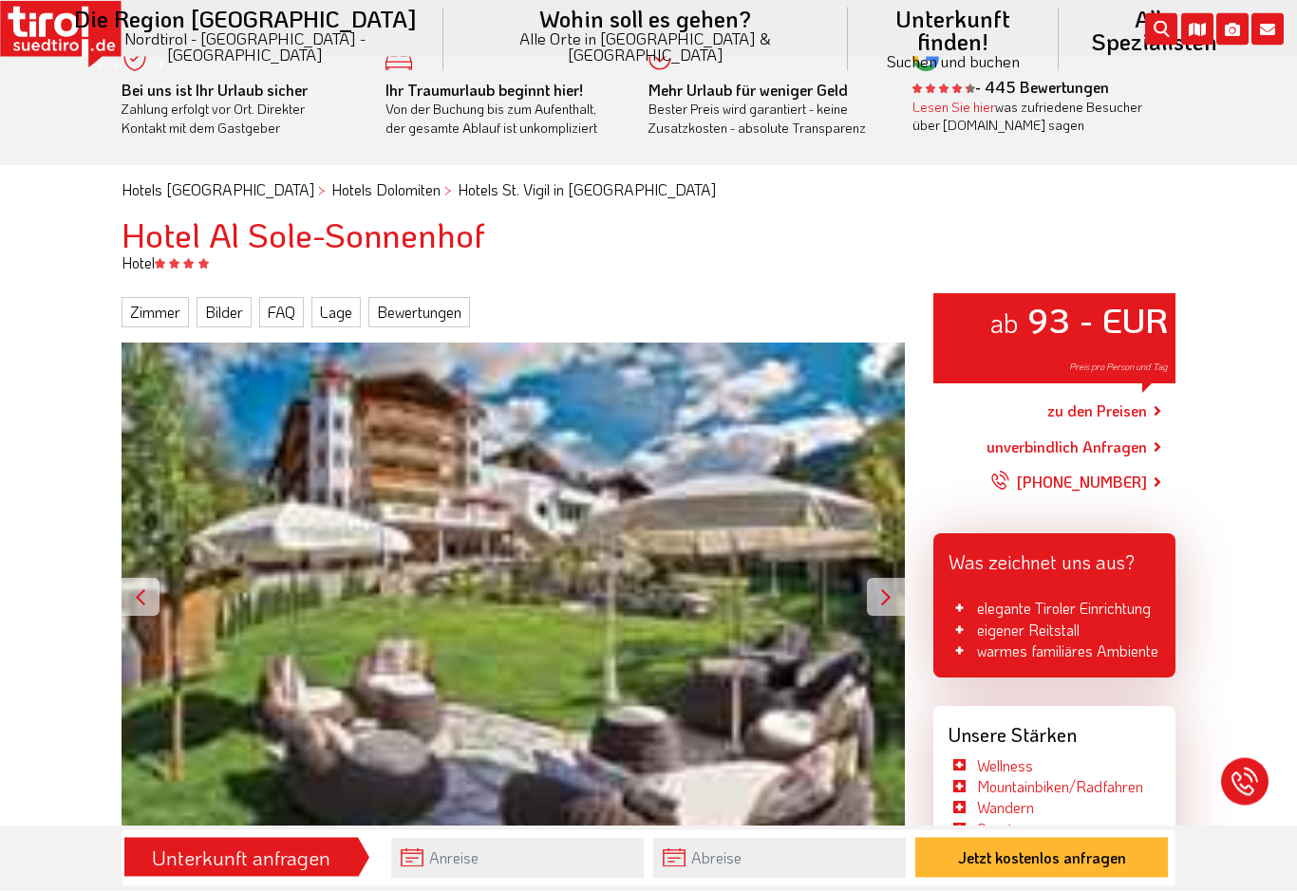
scroll to position [28, 0]
click at [1143, 401] on link "zu den Preisen" at bounding box center [1097, 410] width 100 height 47
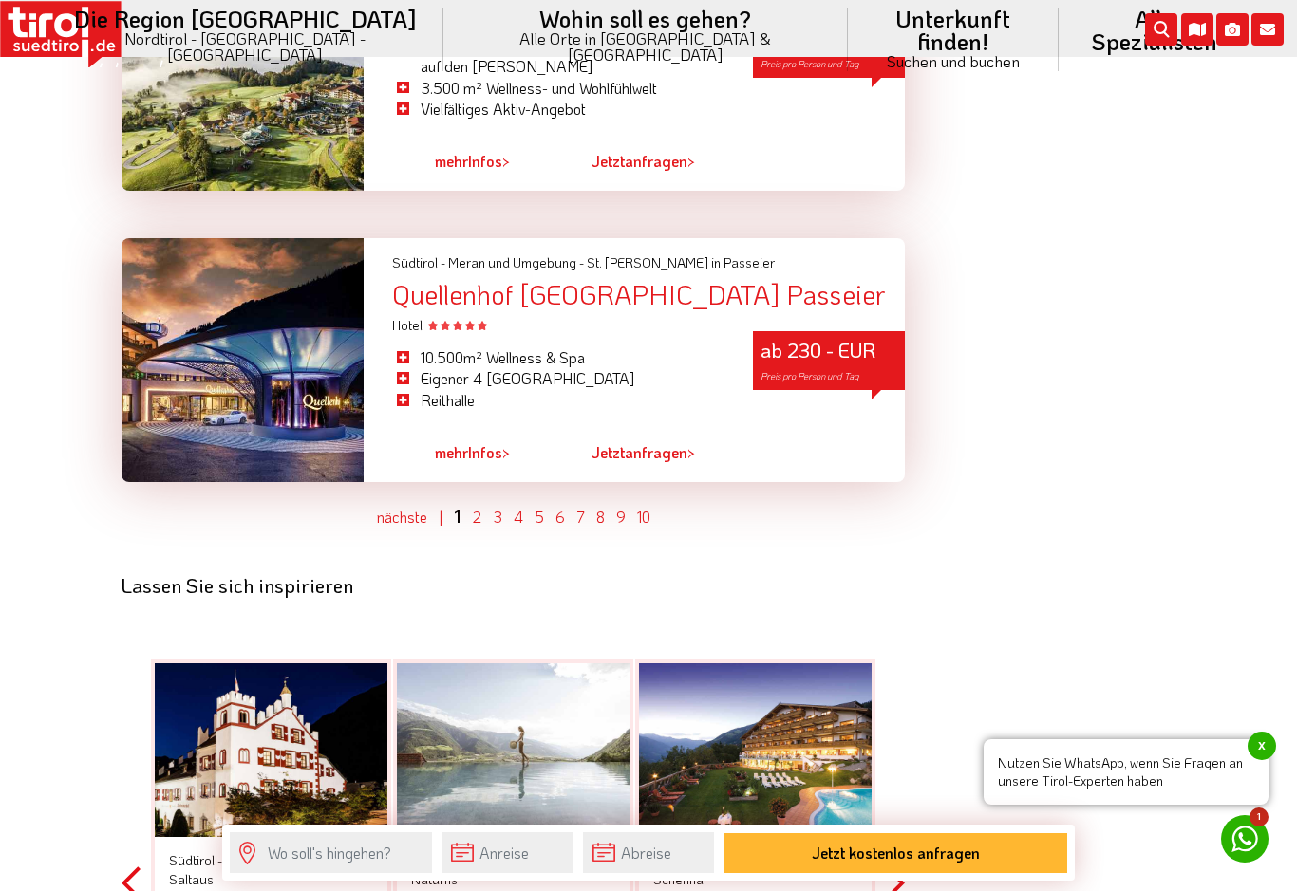
scroll to position [5464, 0]
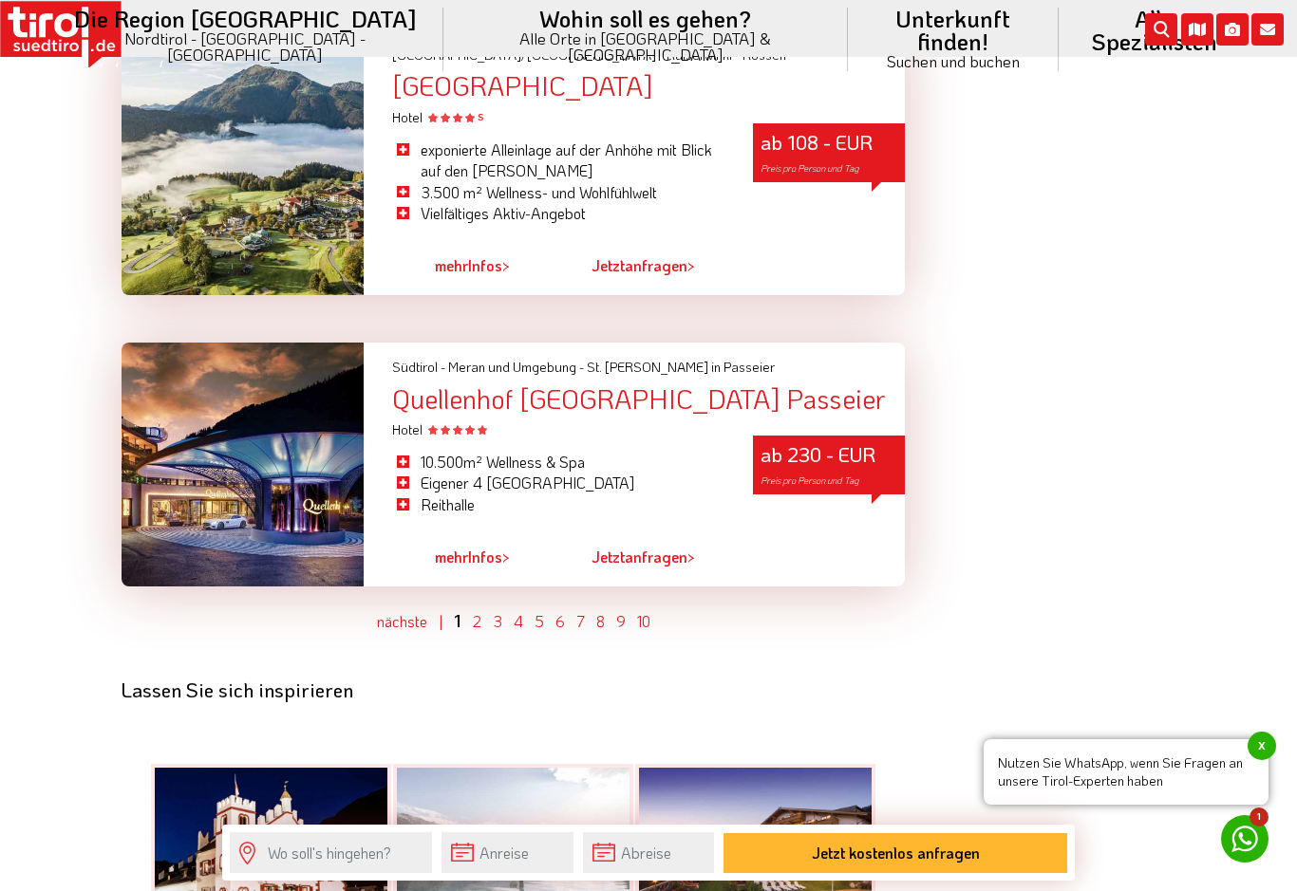
click at [480, 611] on link "2" at bounding box center [477, 621] width 9 height 20
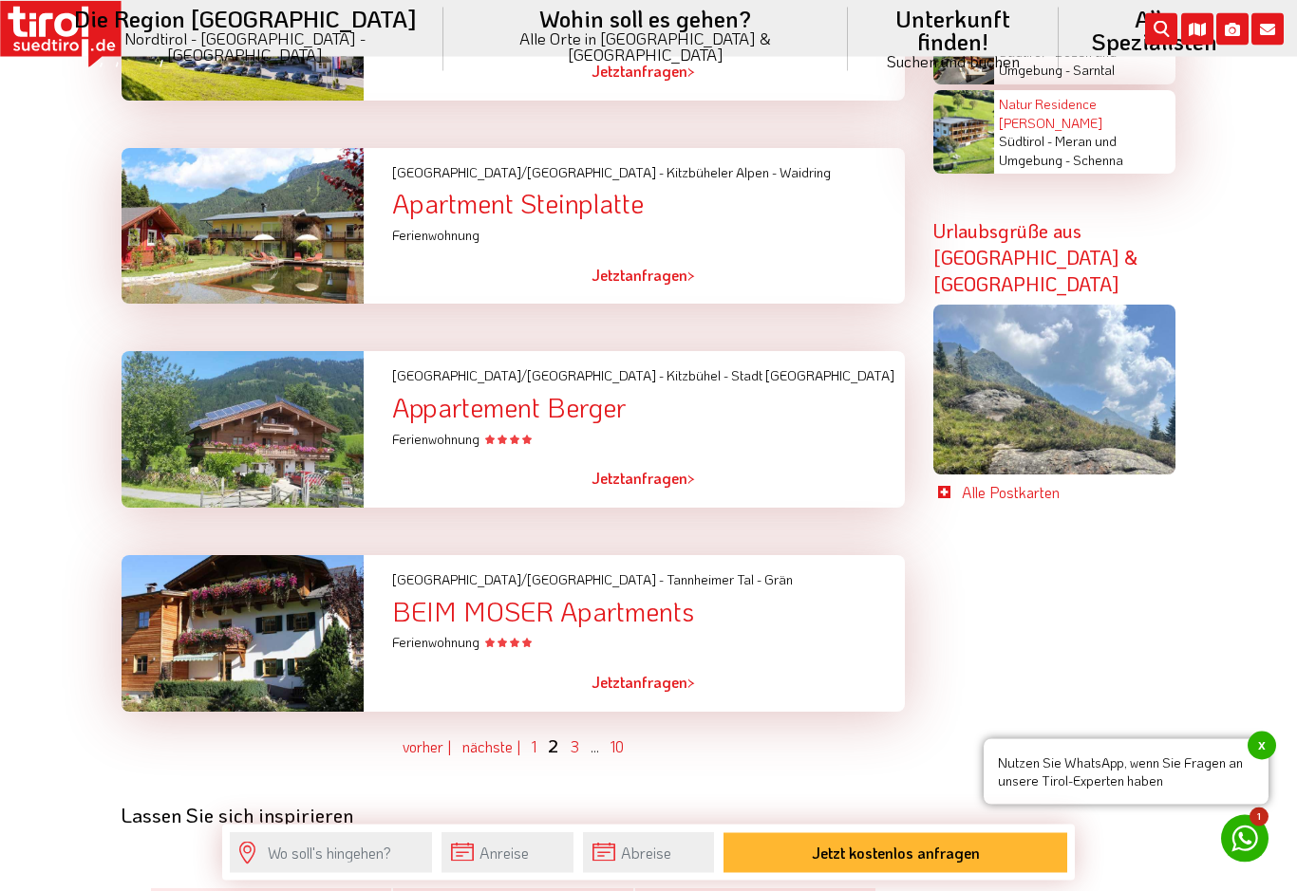
scroll to position [4614, 0]
click at [577, 737] on link "3" at bounding box center [574, 747] width 9 height 20
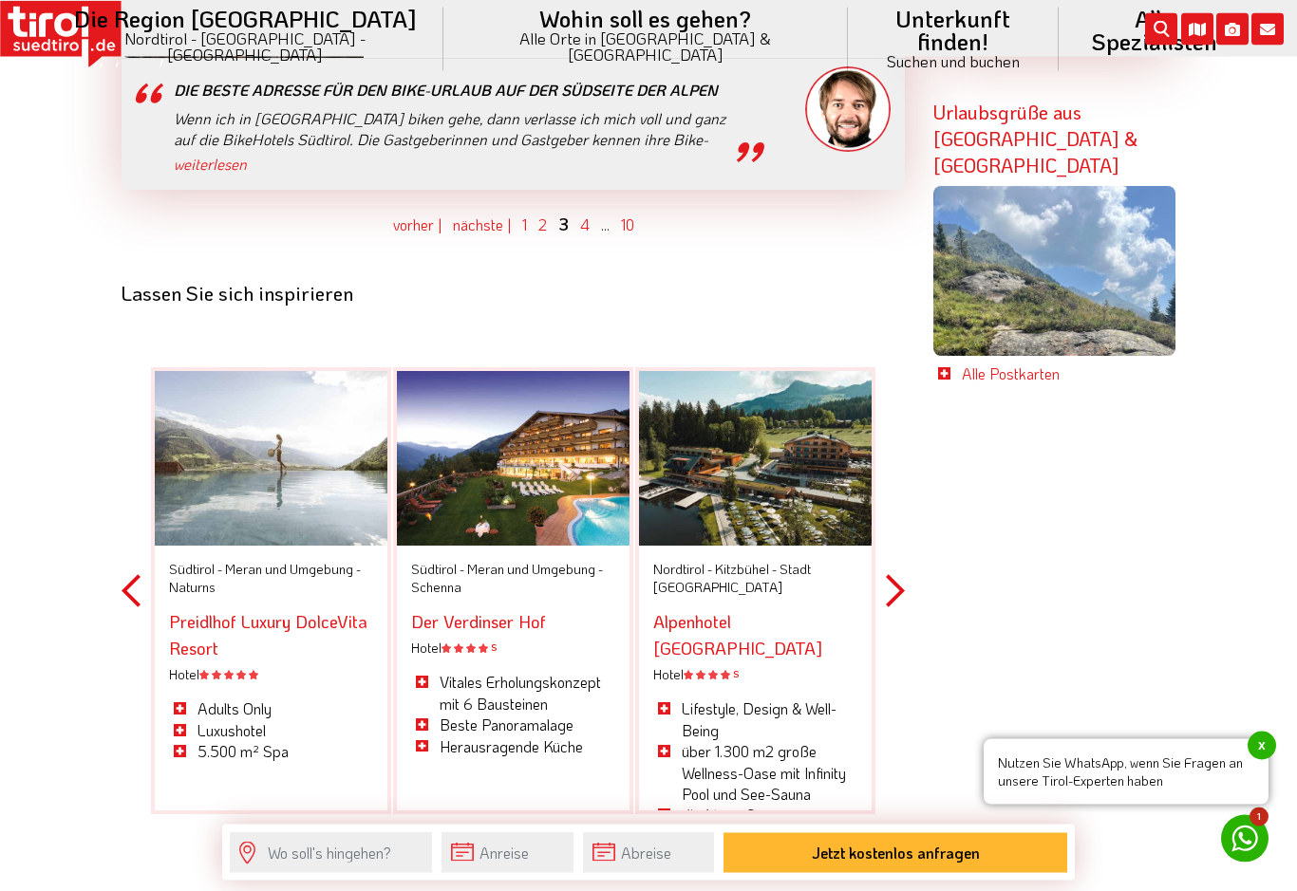
scroll to position [4734, 0]
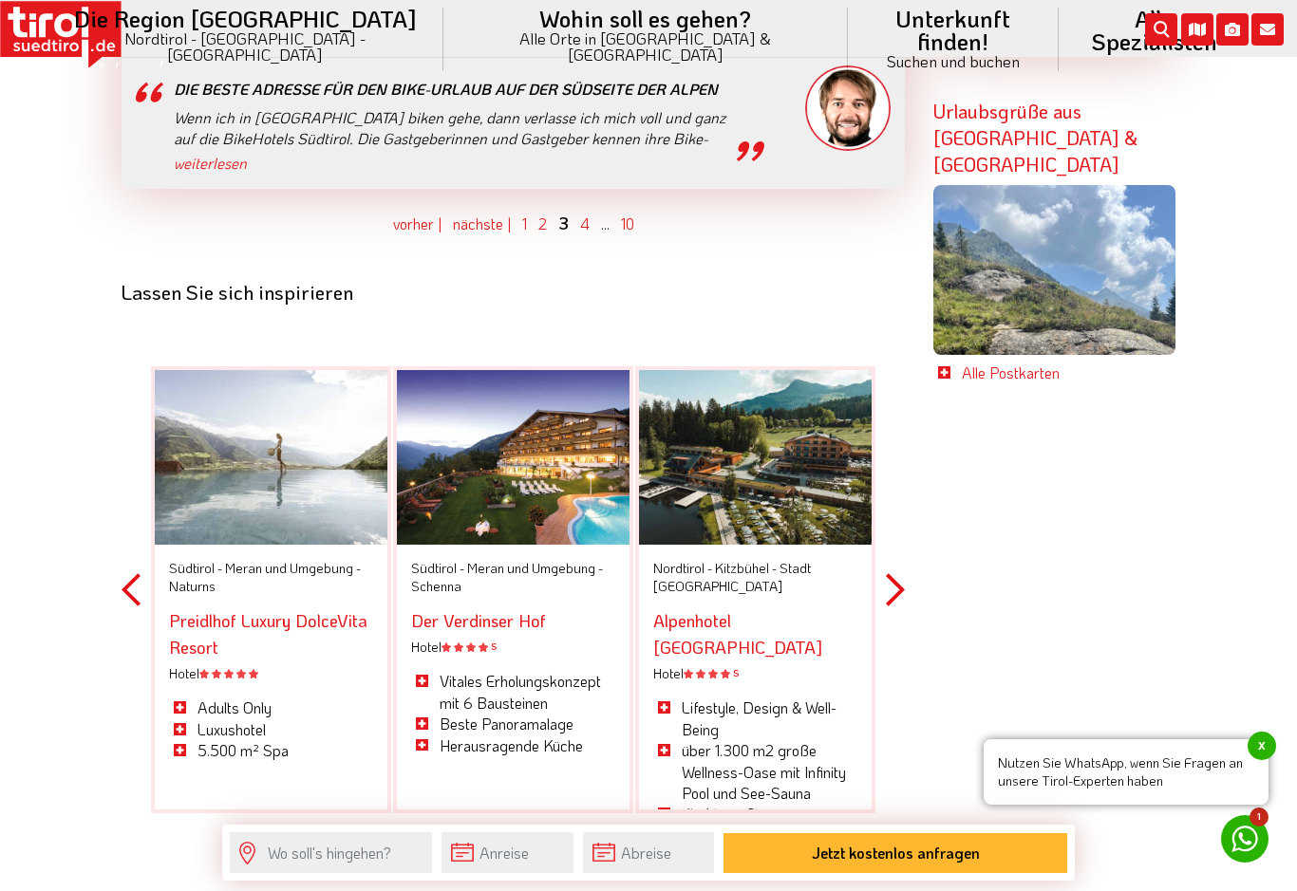
click at [902, 504] on button "Next" at bounding box center [895, 589] width 19 height 553
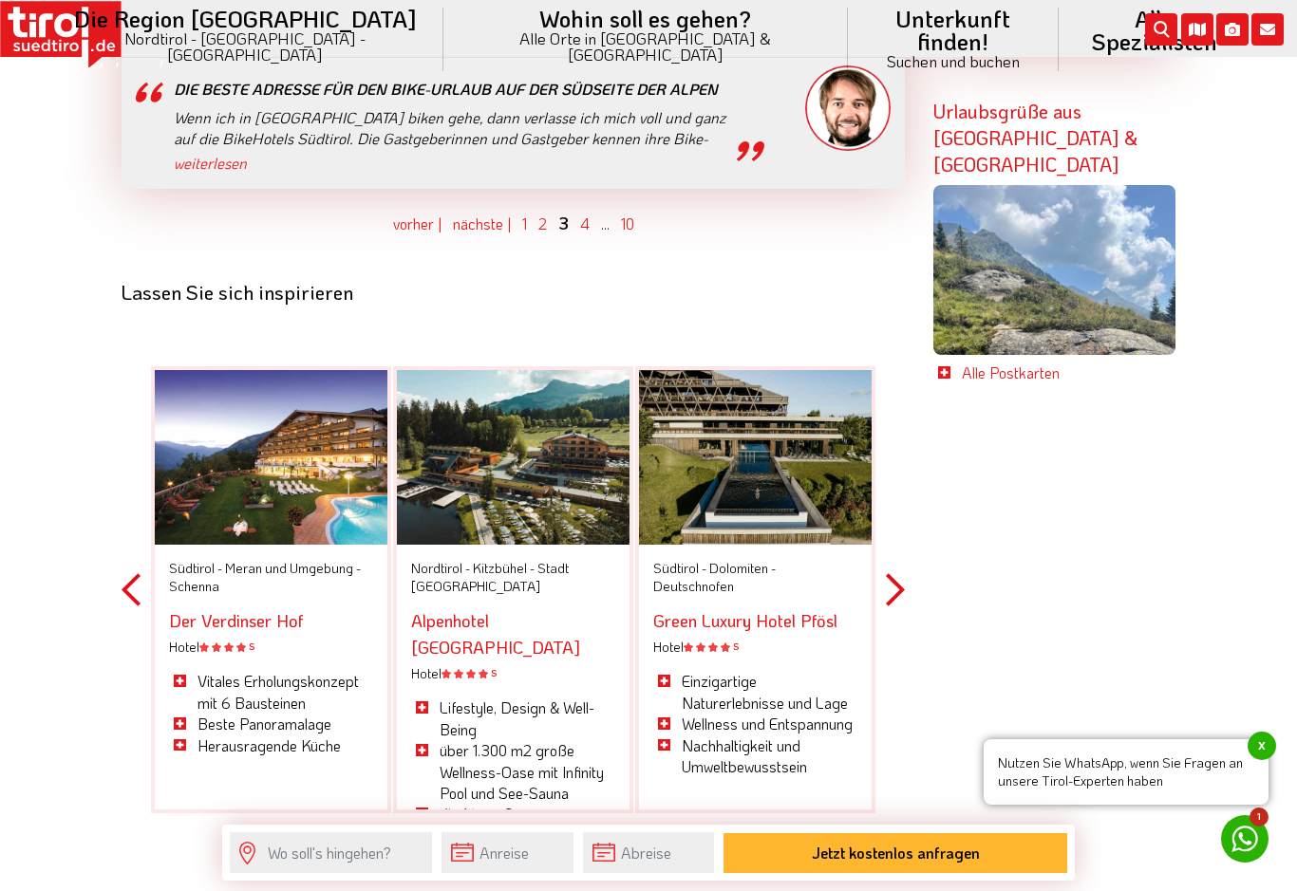
click at [902, 485] on button "Next" at bounding box center [895, 589] width 19 height 553
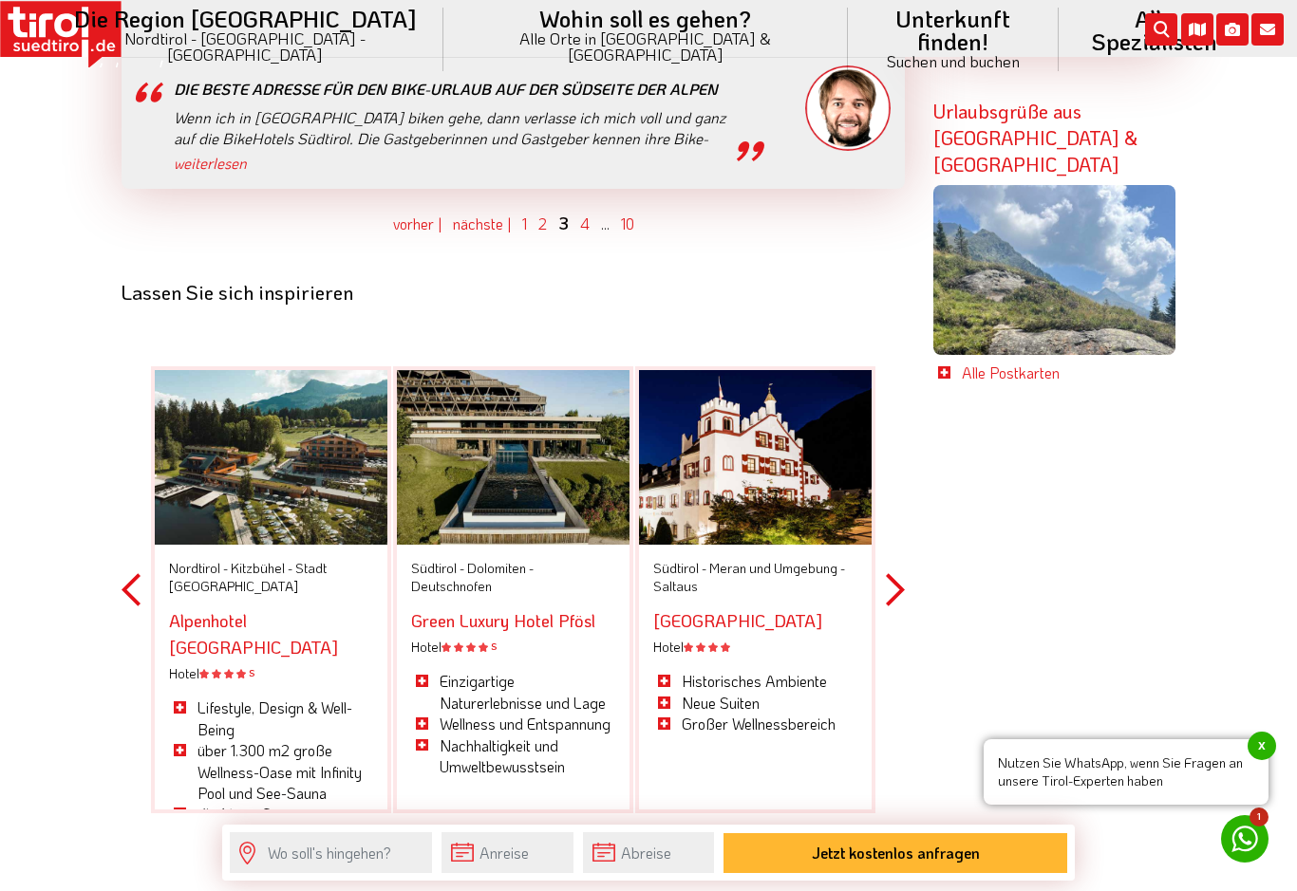
click at [904, 485] on button "Next" at bounding box center [895, 589] width 19 height 553
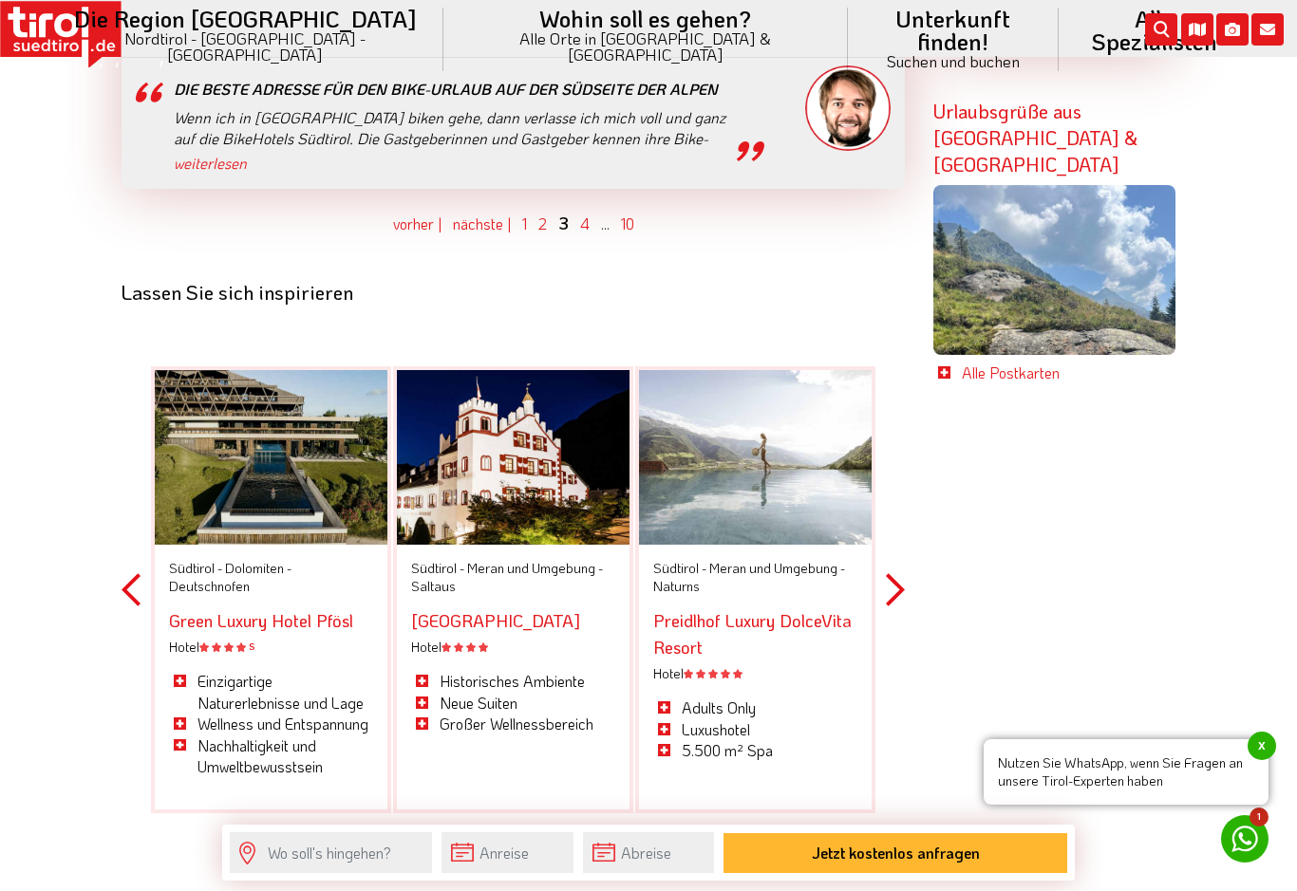
click at [899, 495] on button "Next" at bounding box center [895, 589] width 19 height 553
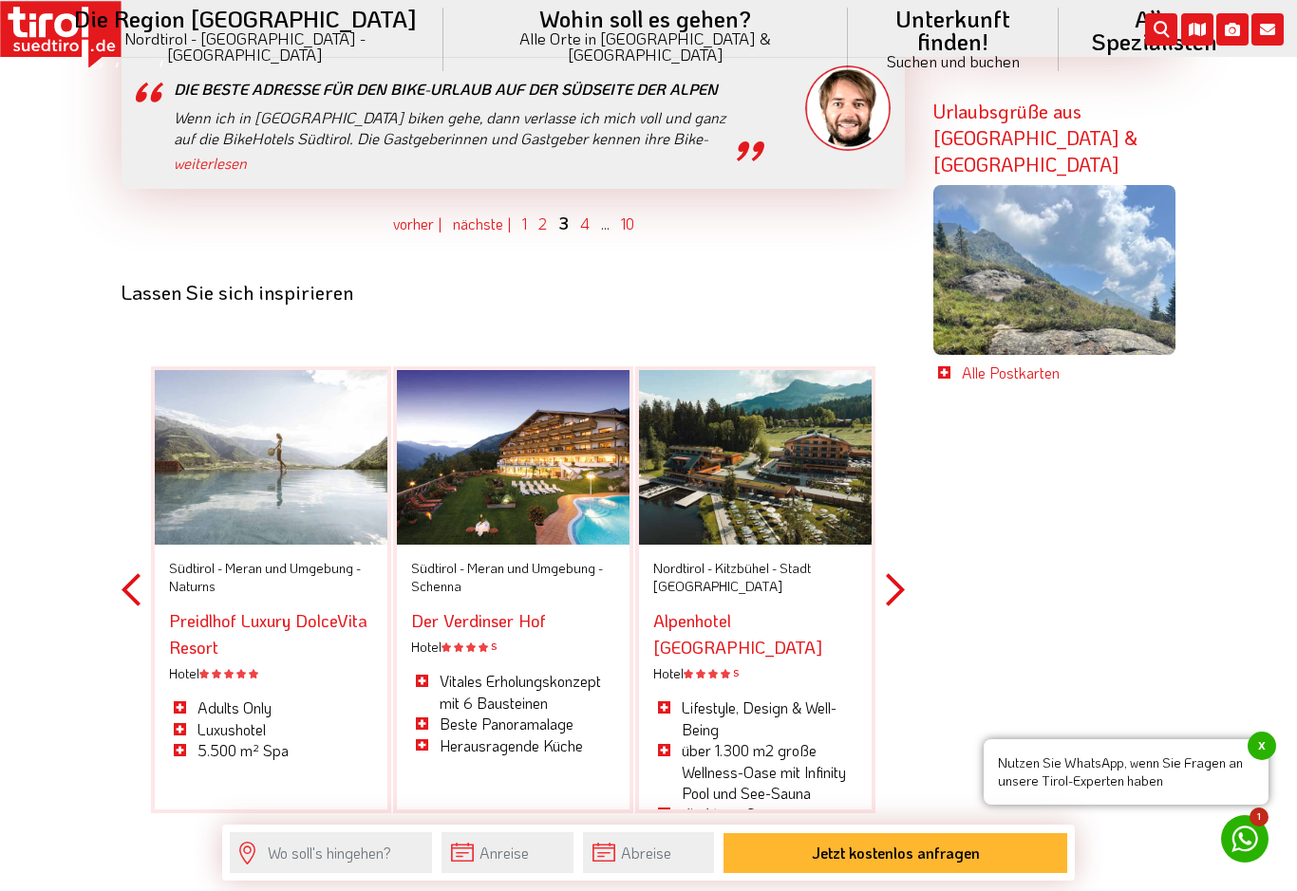
click at [551, 386] on div at bounding box center [513, 457] width 233 height 175
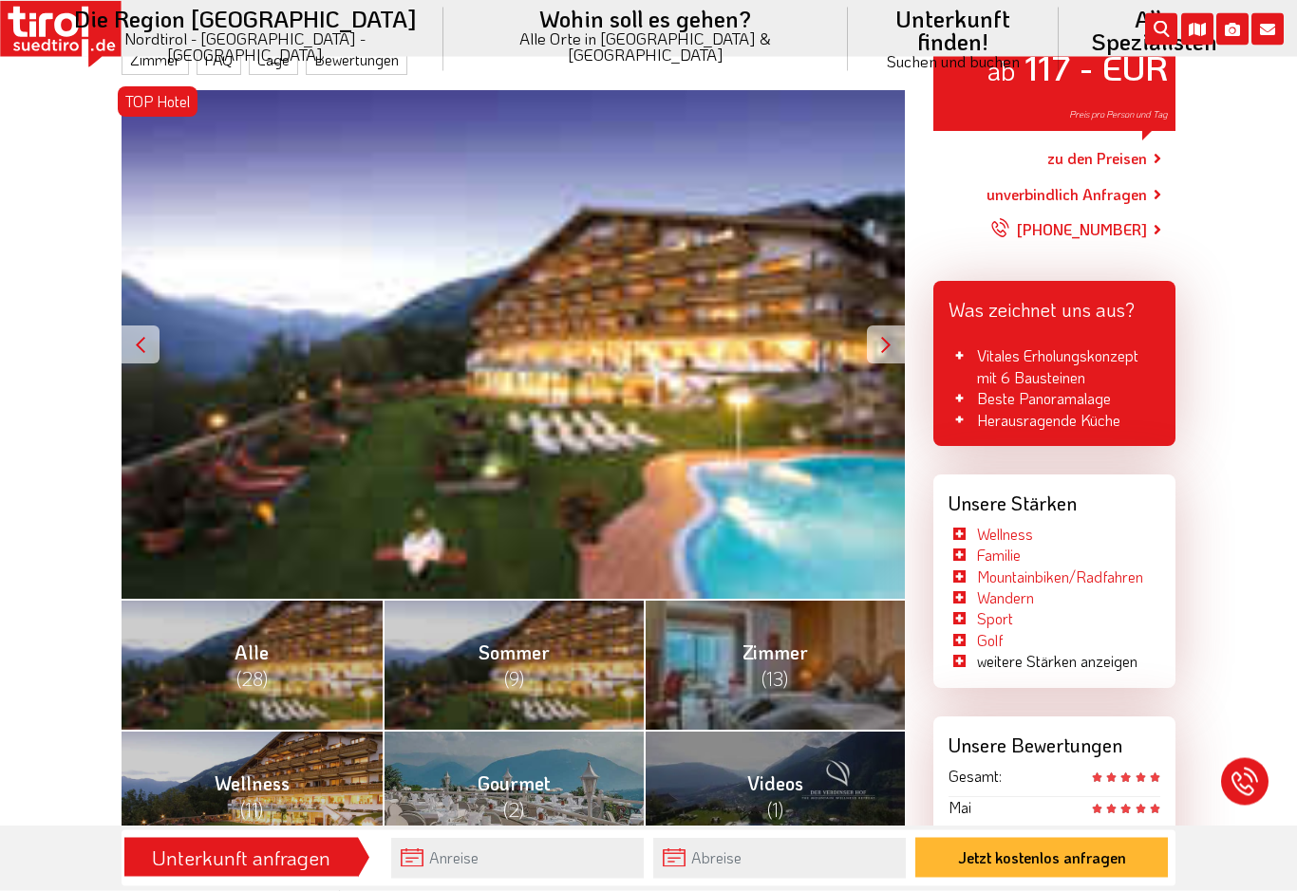
click at [1094, 661] on li "weitere Stärken anzeigen" at bounding box center [1042, 662] width 189 height 21
